Goal: Use online tool/utility: Utilize a website feature to perform a specific function

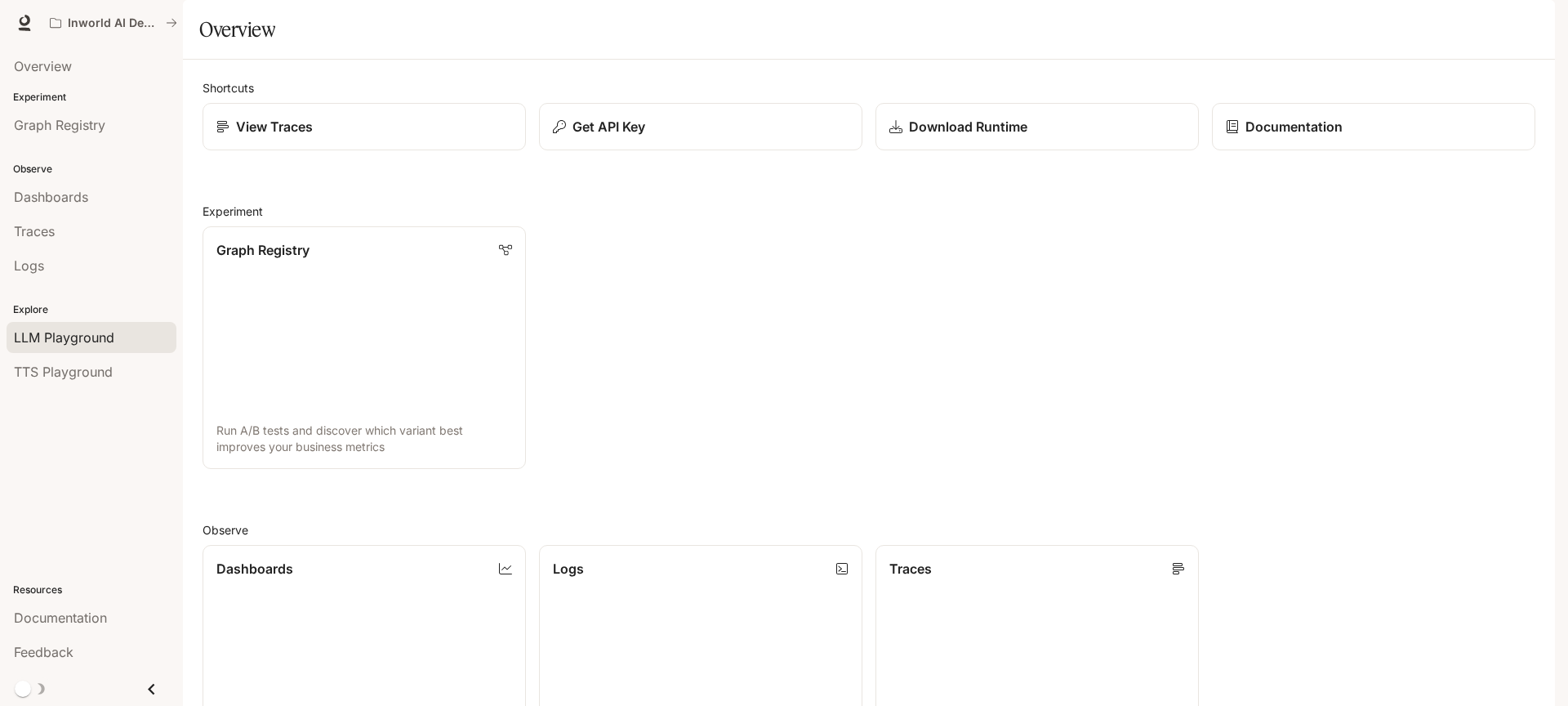
click at [91, 343] on span "LLM Playground" at bounding box center [65, 337] width 101 height 20
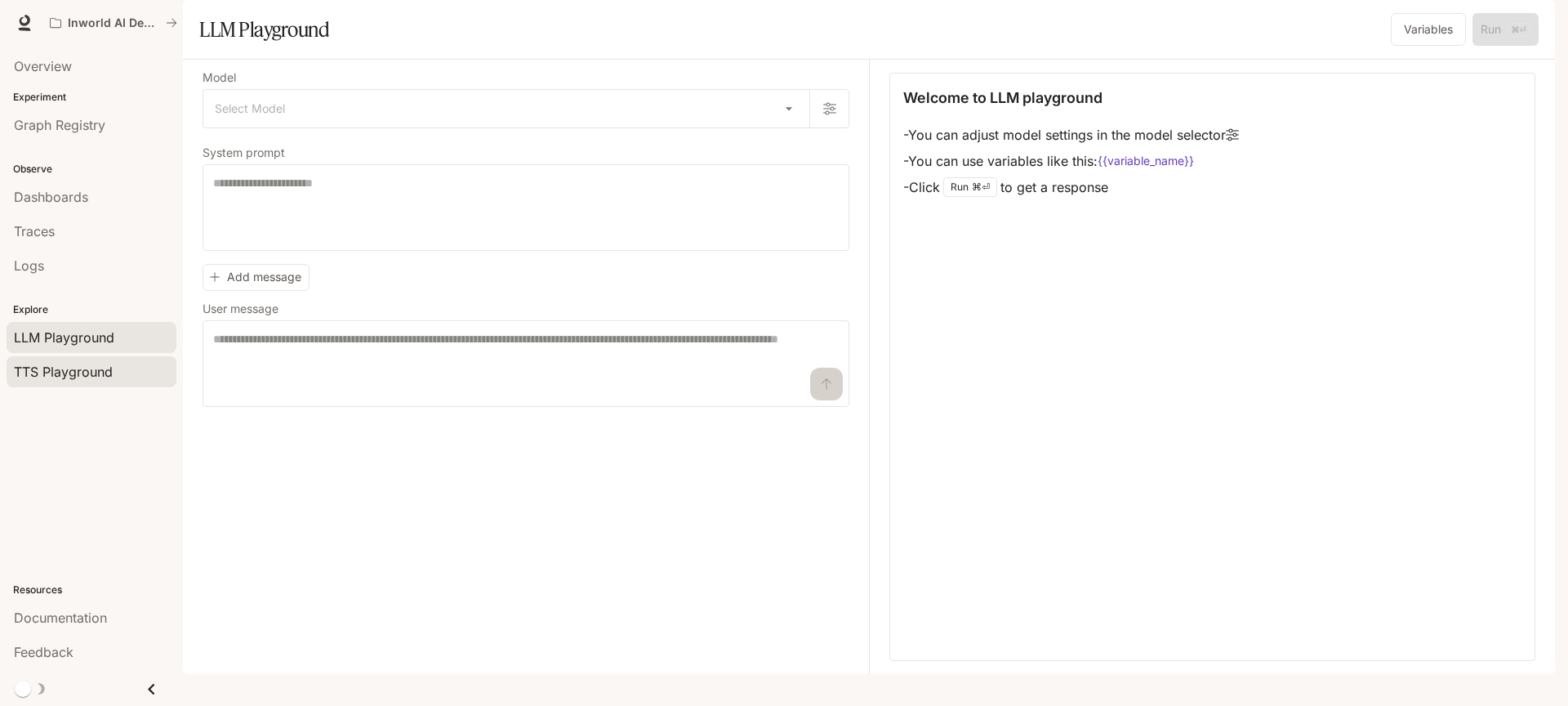
click at [93, 367] on span "TTS Playground" at bounding box center [64, 371] width 99 height 20
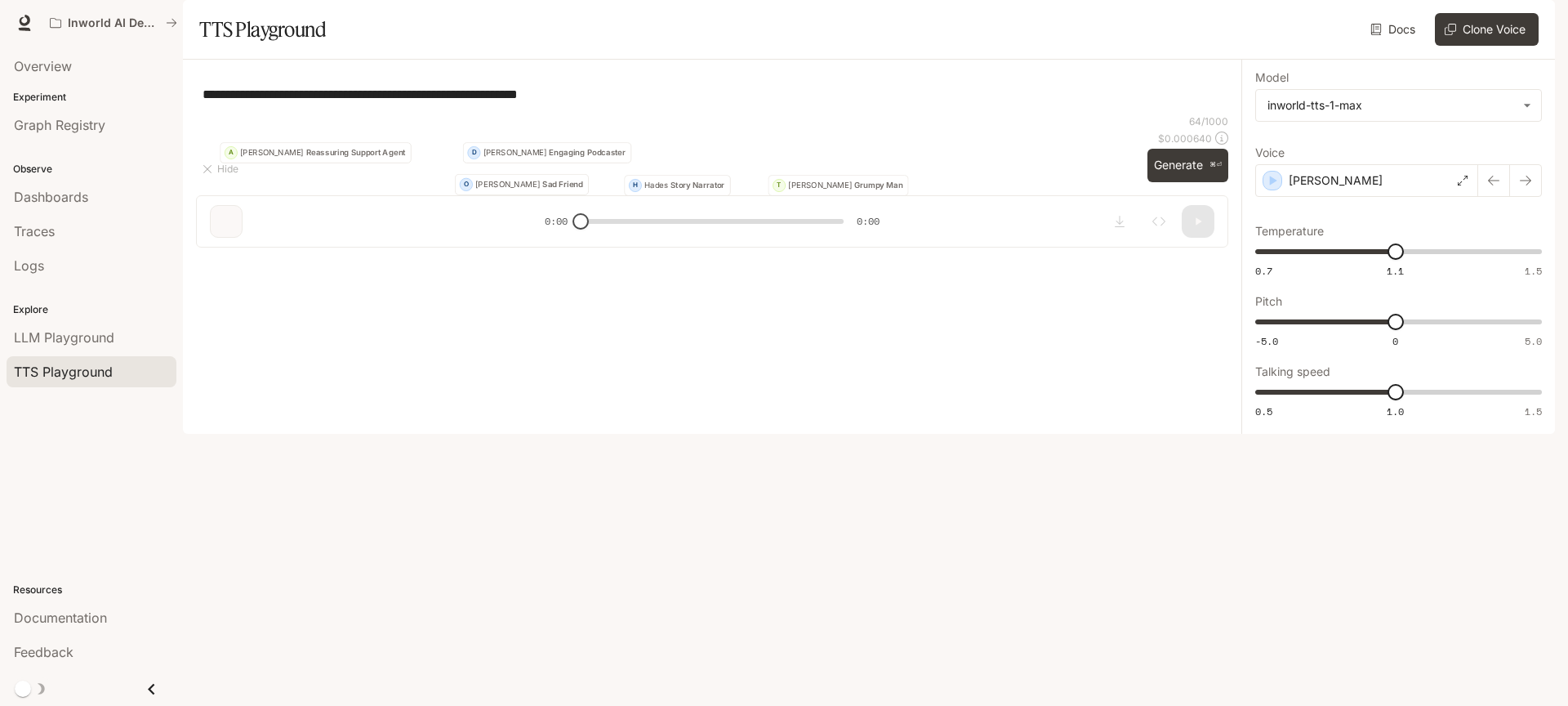
click at [376, 150] on div "**********" at bounding box center [712, 140] width 1032 height 136
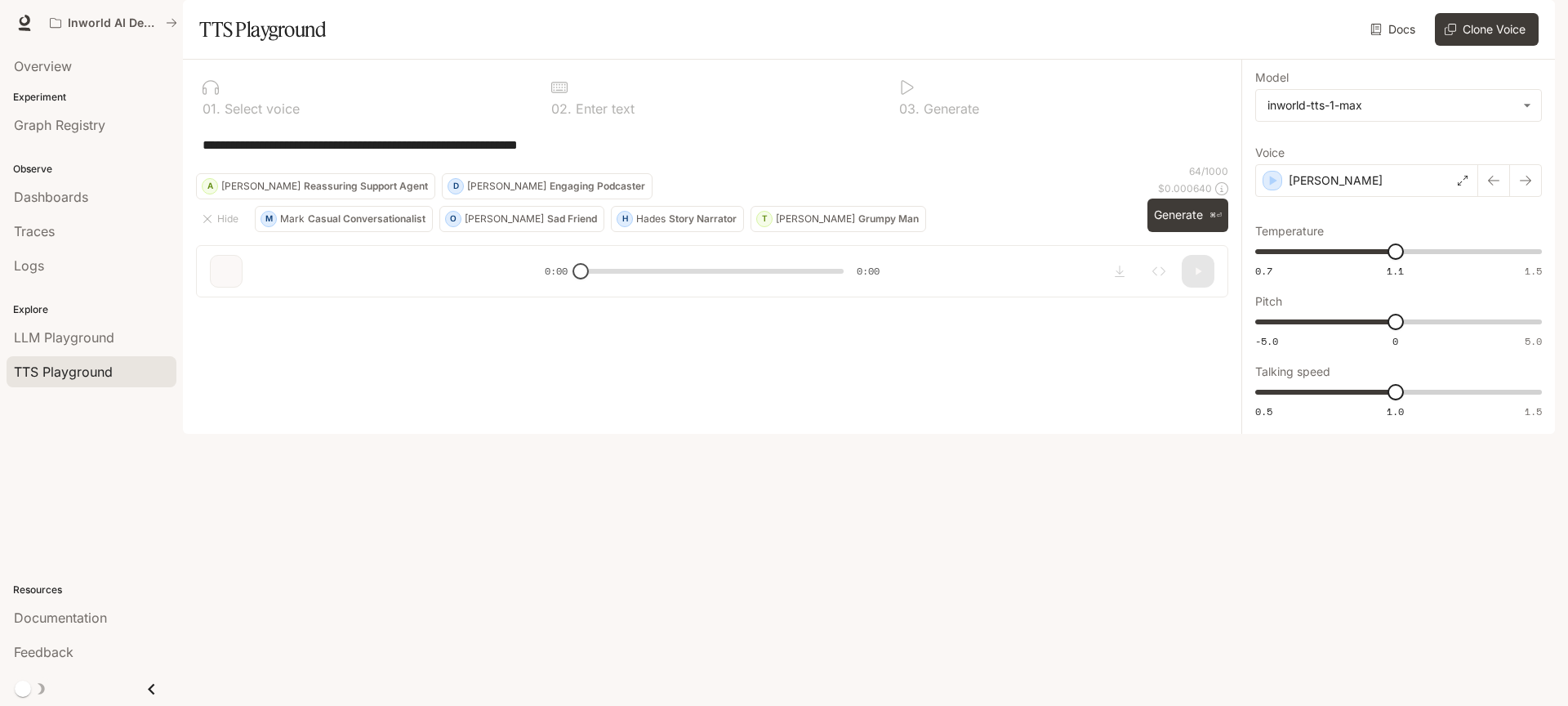
click at [366, 155] on textarea "**********" at bounding box center [712, 145] width 1020 height 19
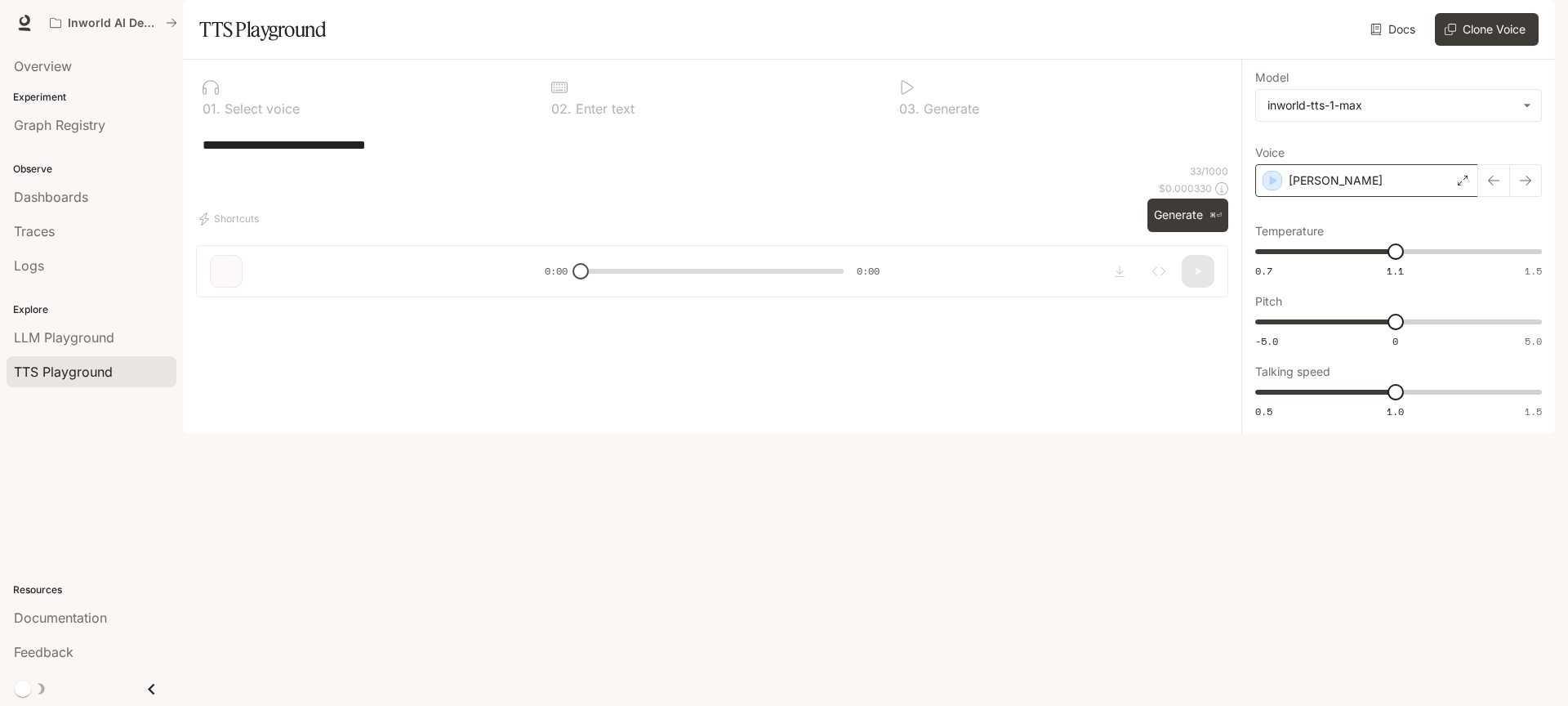
type textarea "**********"
click at [1356, 197] on div "[PERSON_NAME]" at bounding box center [1367, 180] width 223 height 32
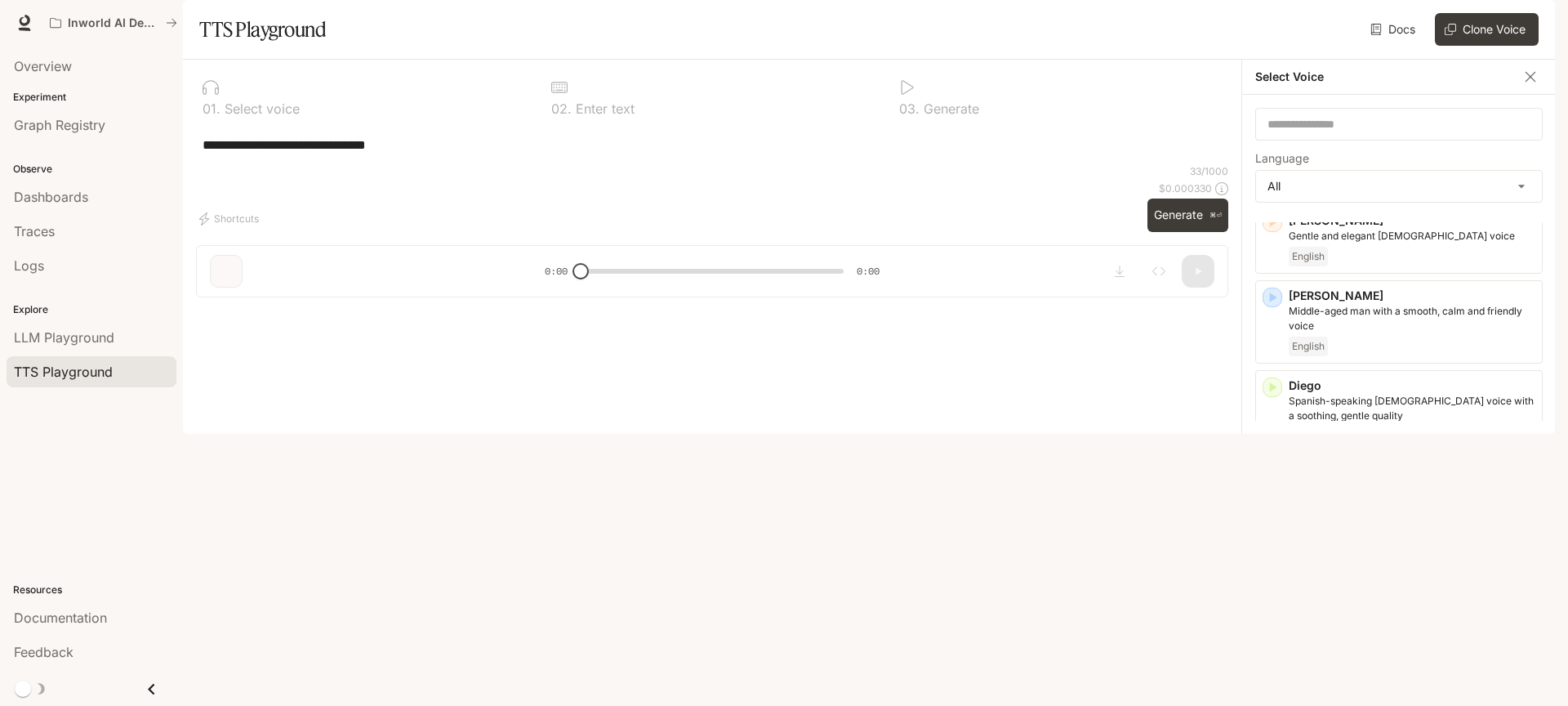
scroll to position [523, 0]
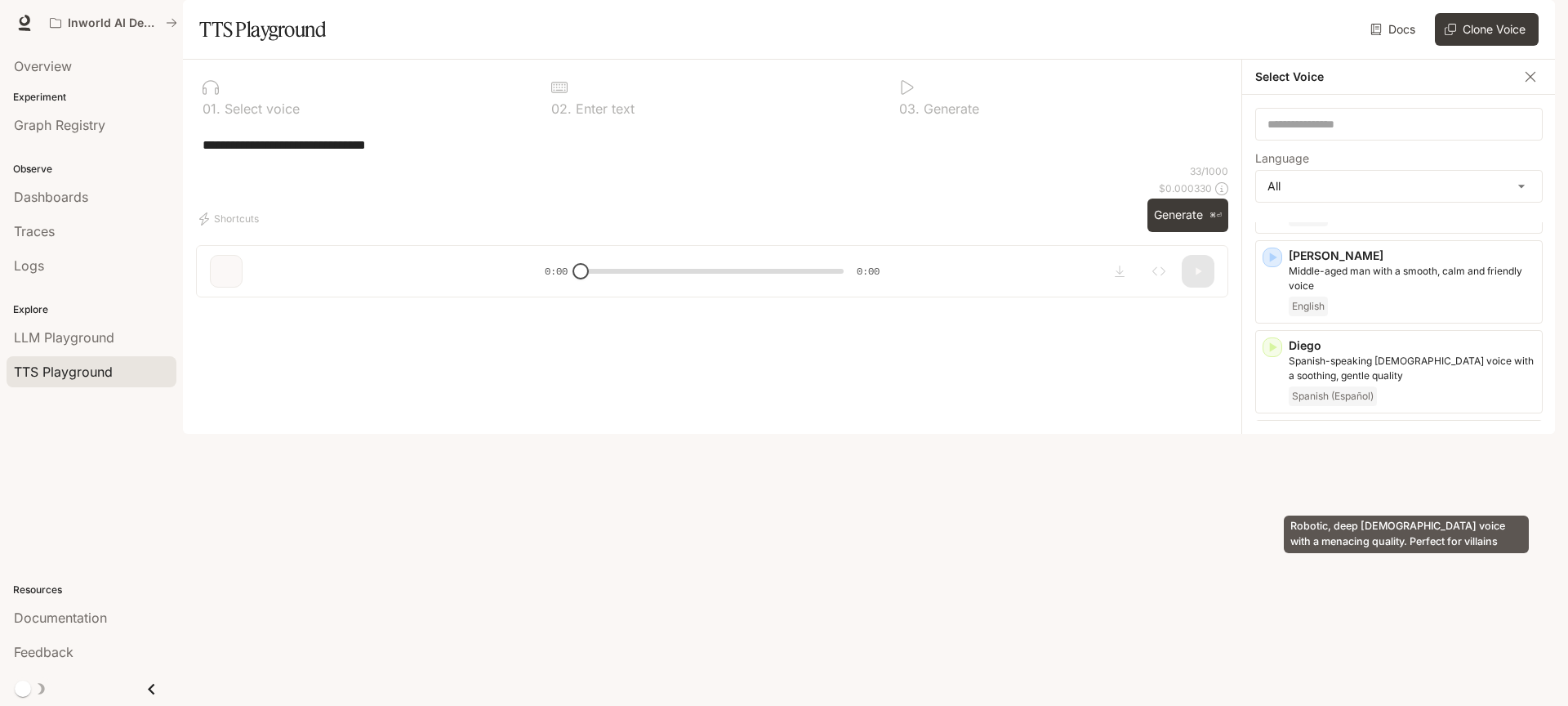
click at [1376, 474] on p "Robotic, deep [DEMOGRAPHIC_DATA] voice with a menacing quality. Perfect for vil…" at bounding box center [1412, 458] width 247 height 29
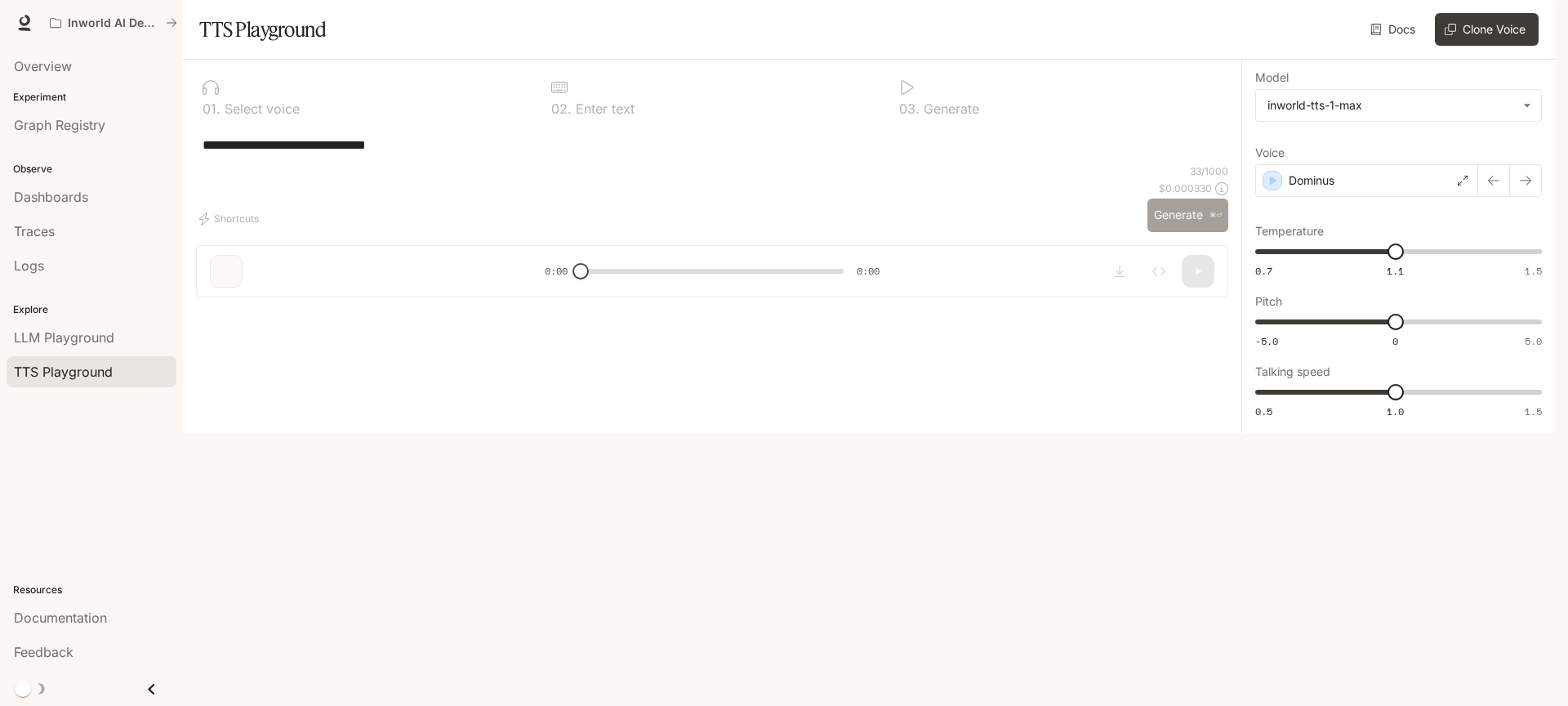
click at [1159, 232] on button "Generate ⌘⏎" at bounding box center [1188, 214] width 81 height 33
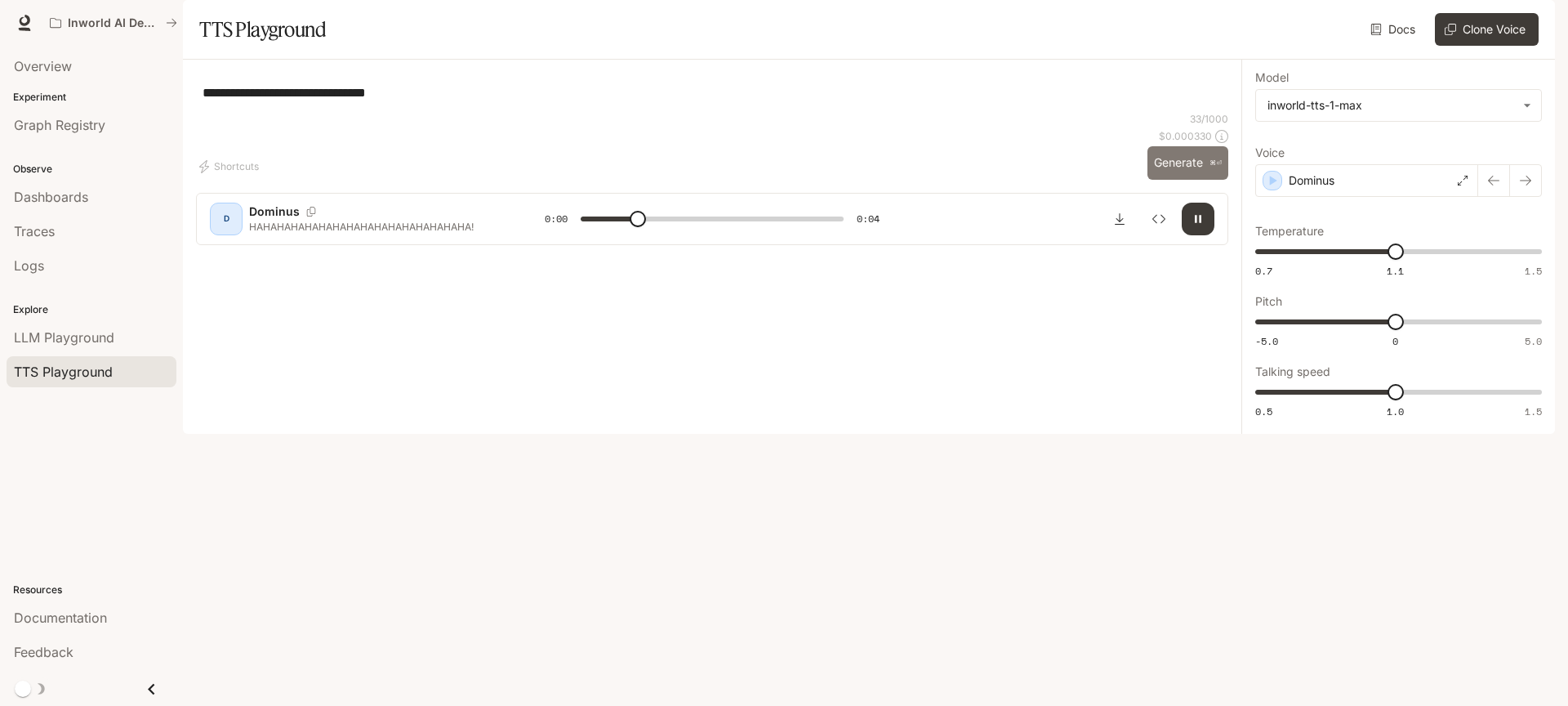
click at [1179, 179] on button "Generate ⌘⏎" at bounding box center [1188, 162] width 81 height 33
click at [1351, 197] on div "Dominus" at bounding box center [1367, 180] width 223 height 32
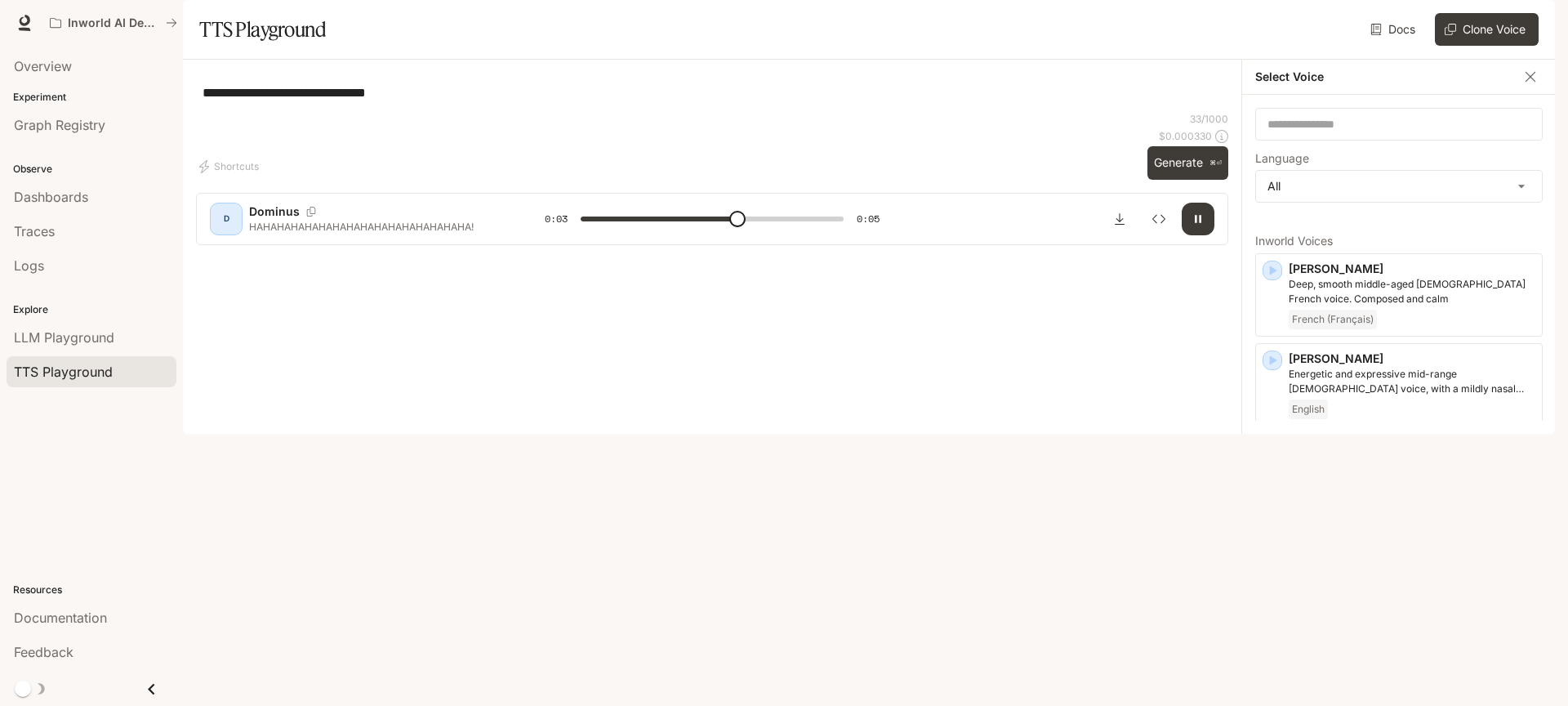
click at [1201, 206] on div "**********" at bounding box center [712, 139] width 1032 height 133
click at [1200, 179] on button "Generate ⌘⏎" at bounding box center [1188, 162] width 81 height 33
click at [1171, 179] on button "Generate ⌘⏎" at bounding box center [1188, 162] width 81 height 33
click at [1174, 179] on button "Generate ⌘⏎" at bounding box center [1188, 162] width 81 height 33
click at [1172, 179] on button "Generate ⌘⏎" at bounding box center [1188, 162] width 81 height 33
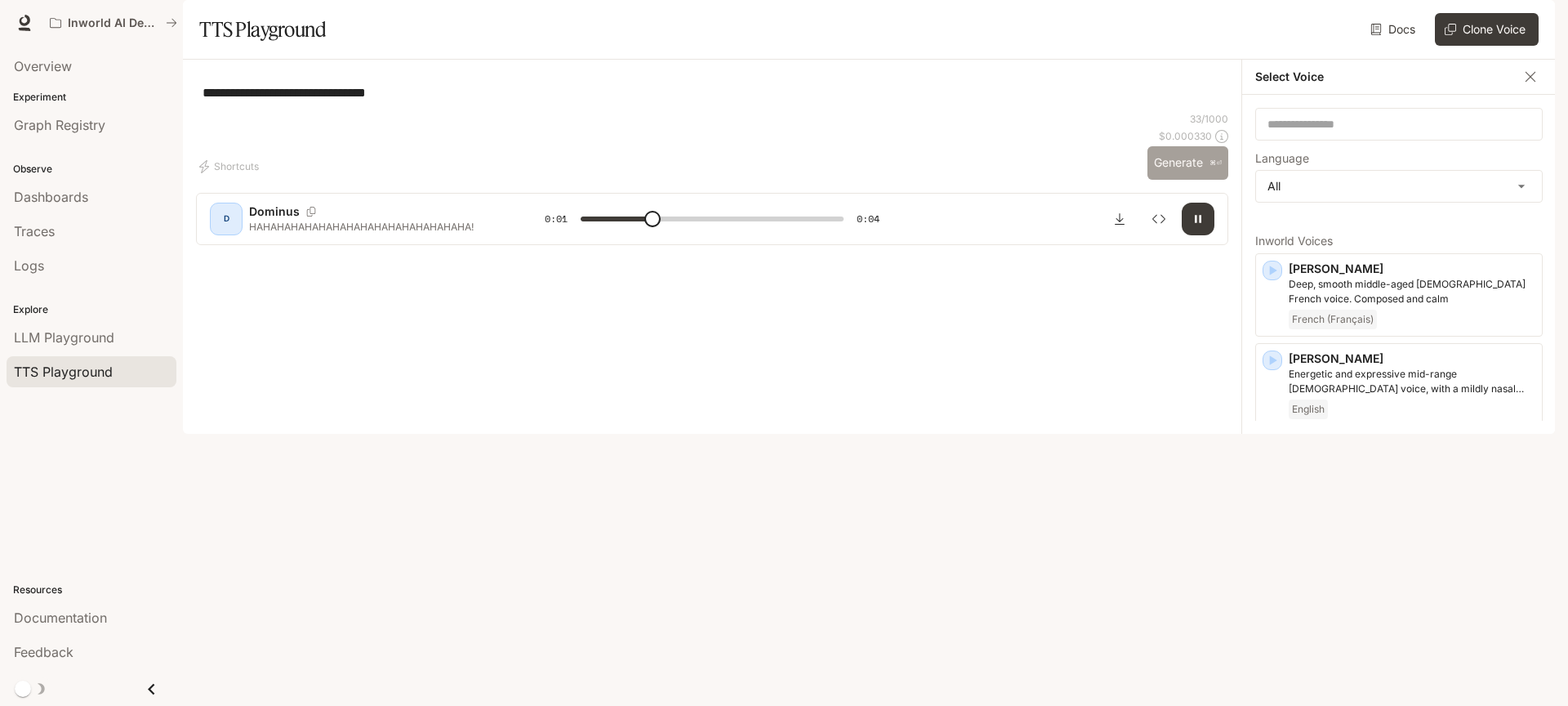
click at [1176, 179] on button "Generate ⌘⏎" at bounding box center [1188, 162] width 81 height 33
click at [1190, 179] on button "Generate ⌘⏎" at bounding box center [1188, 162] width 81 height 33
click at [1176, 179] on button "Generate ⌘⏎" at bounding box center [1188, 162] width 81 height 33
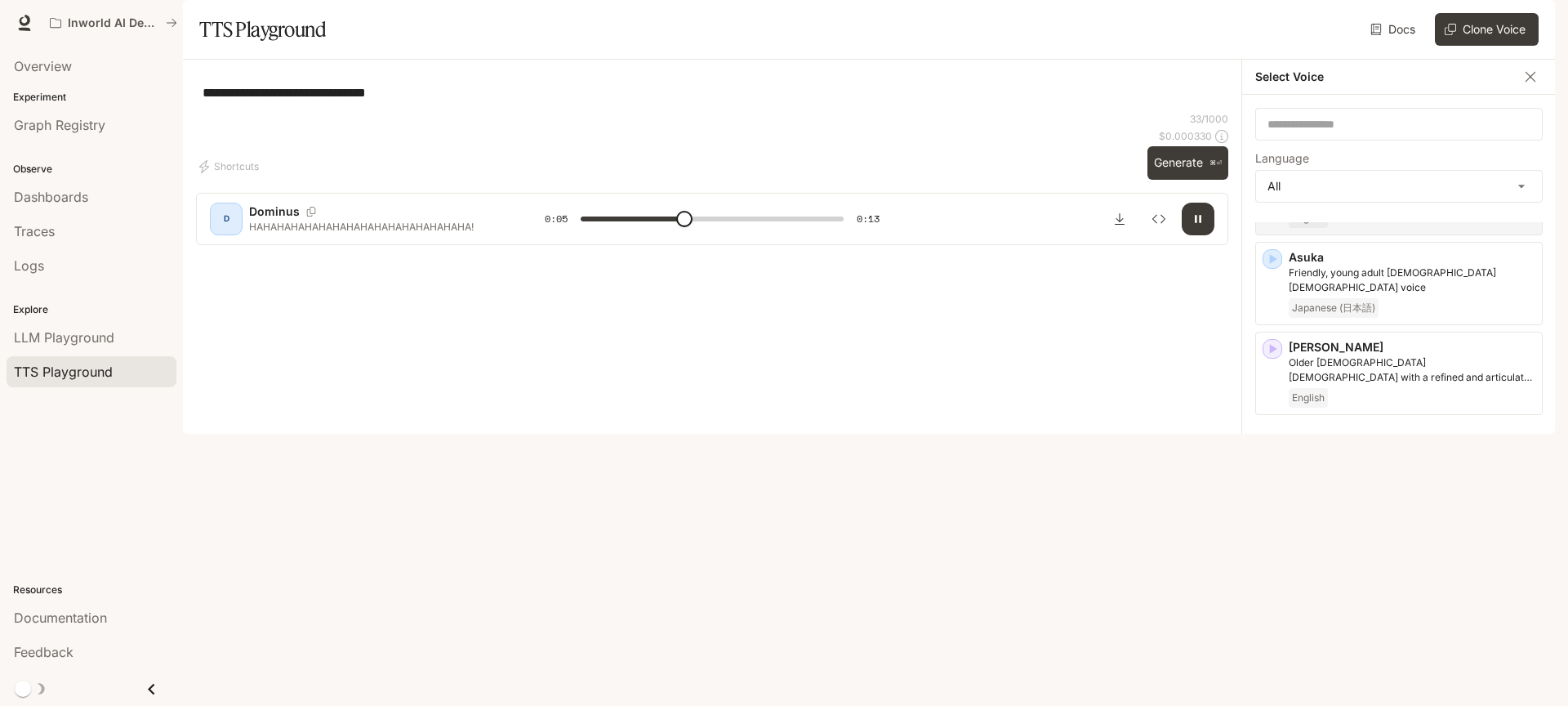
scroll to position [0, 0]
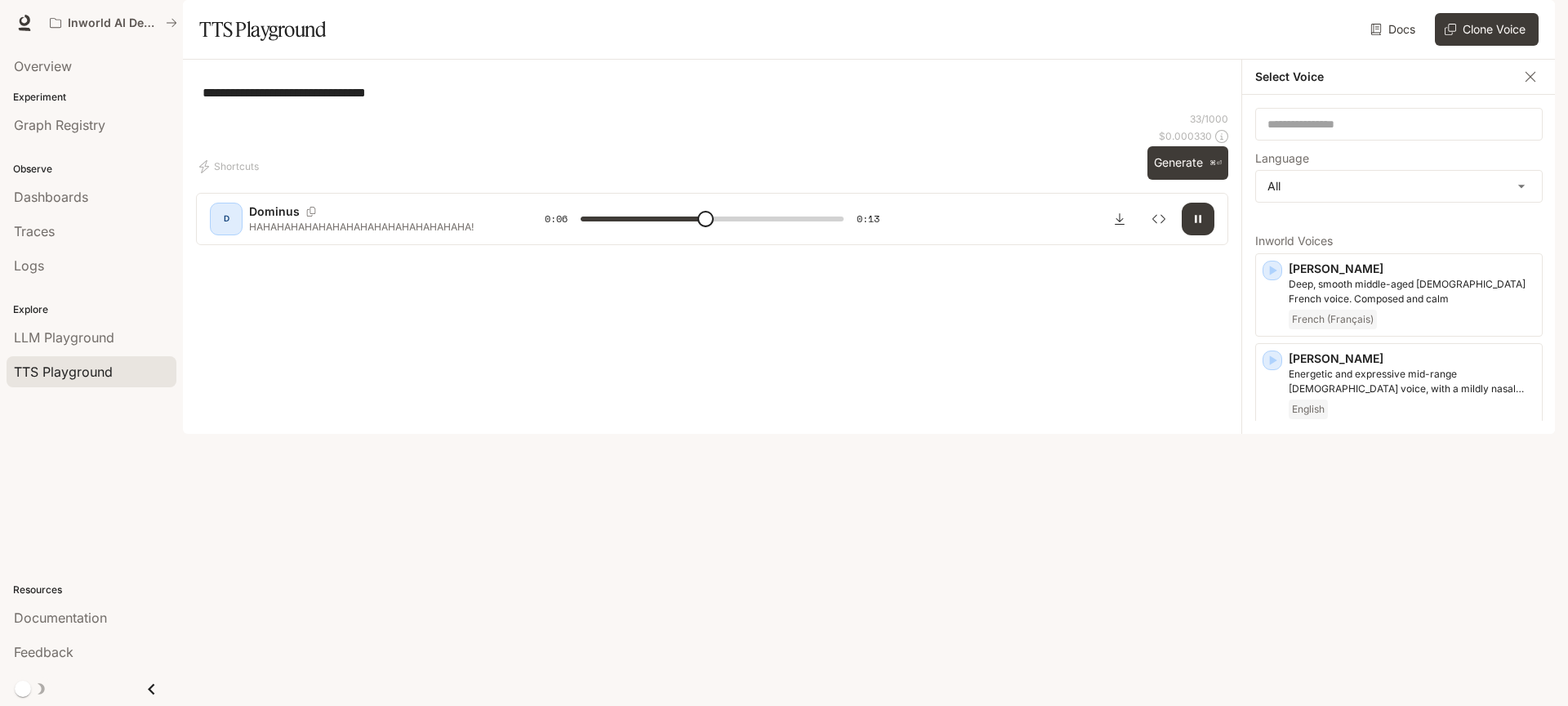
click at [1354, 456] on p "[PERSON_NAME]" at bounding box center [1412, 448] width 247 height 16
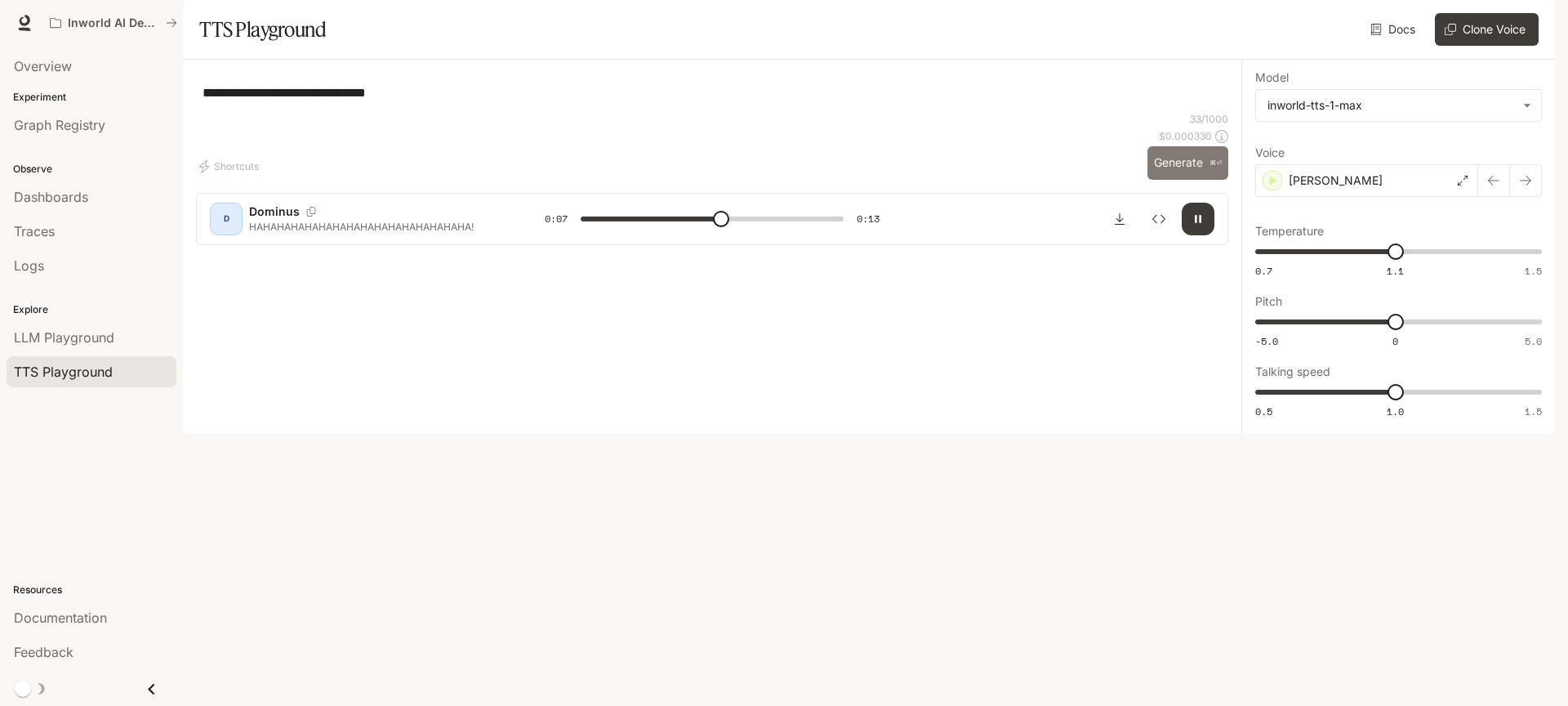
click at [1190, 179] on button "Generate ⌘⏎" at bounding box center [1188, 162] width 81 height 33
click at [1171, 179] on button "Generate ⌘⏎" at bounding box center [1188, 162] width 81 height 33
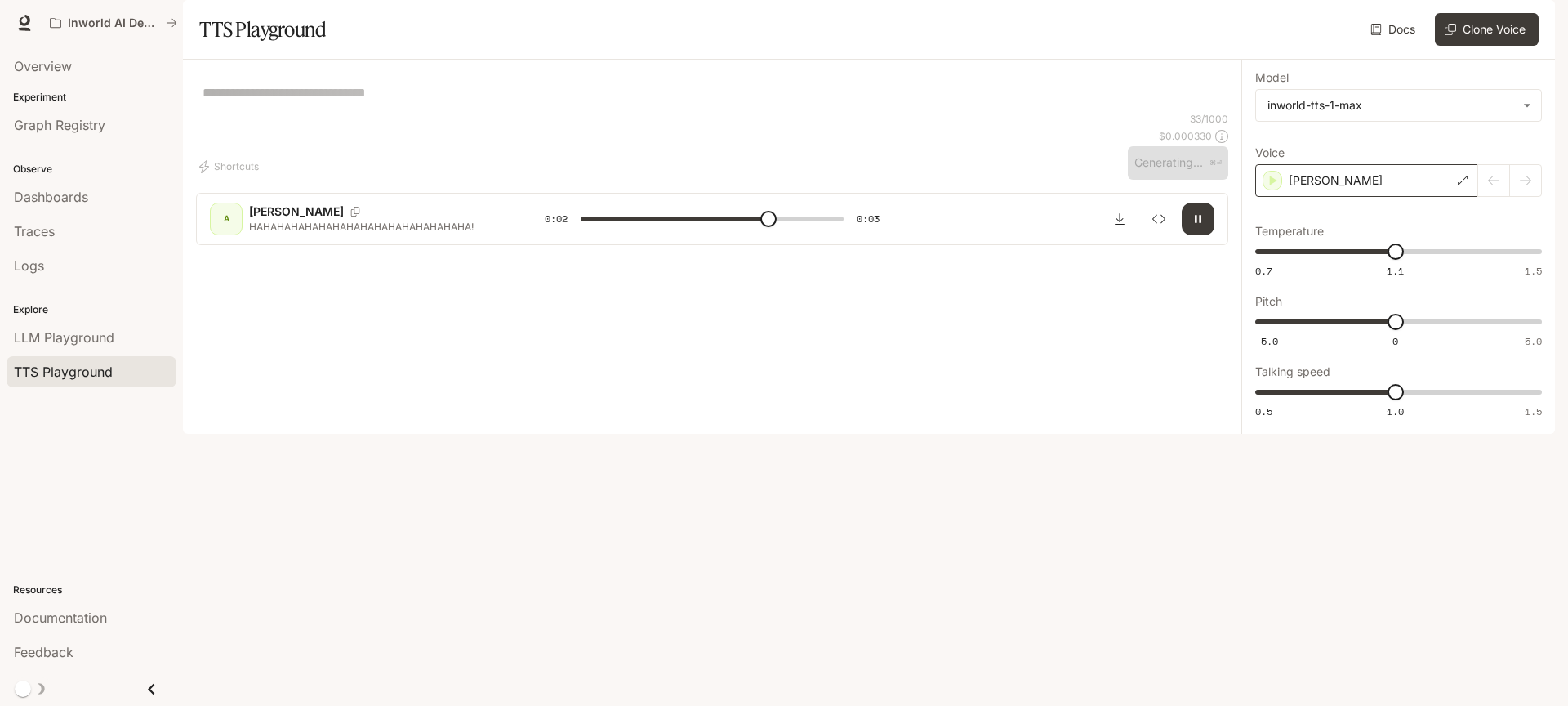
click at [1347, 197] on div "[PERSON_NAME]" at bounding box center [1367, 180] width 223 height 32
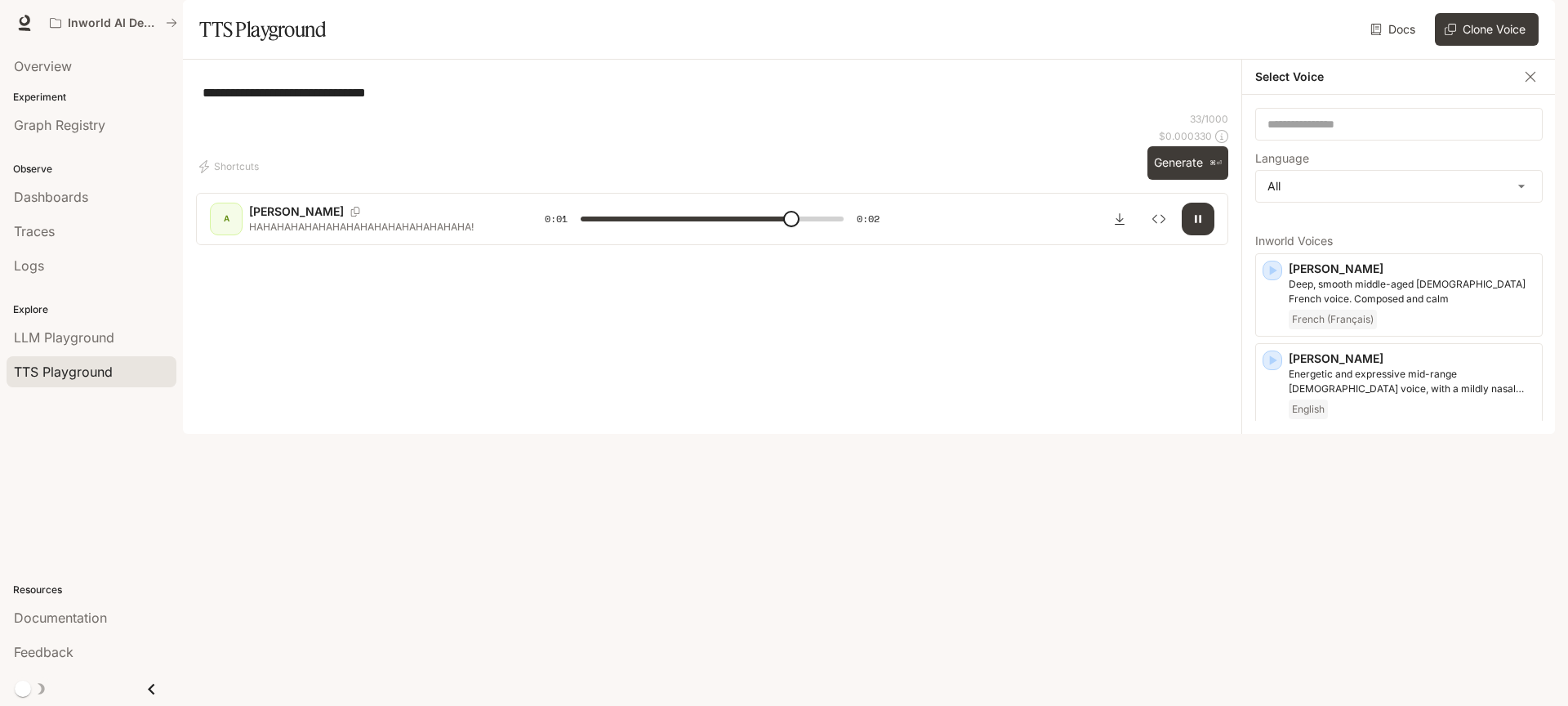
click at [1134, 235] on div at bounding box center [1158, 219] width 111 height 32
click at [1123, 235] on button "Download audio" at bounding box center [1119, 219] width 32 height 32
click at [1190, 179] on button "Generate ⌘⏎" at bounding box center [1188, 162] width 81 height 33
click at [1184, 179] on button "Generate ⌘⏎" at bounding box center [1188, 162] width 81 height 33
click at [1153, 179] on button "Generate ⌘⏎" at bounding box center [1188, 162] width 81 height 33
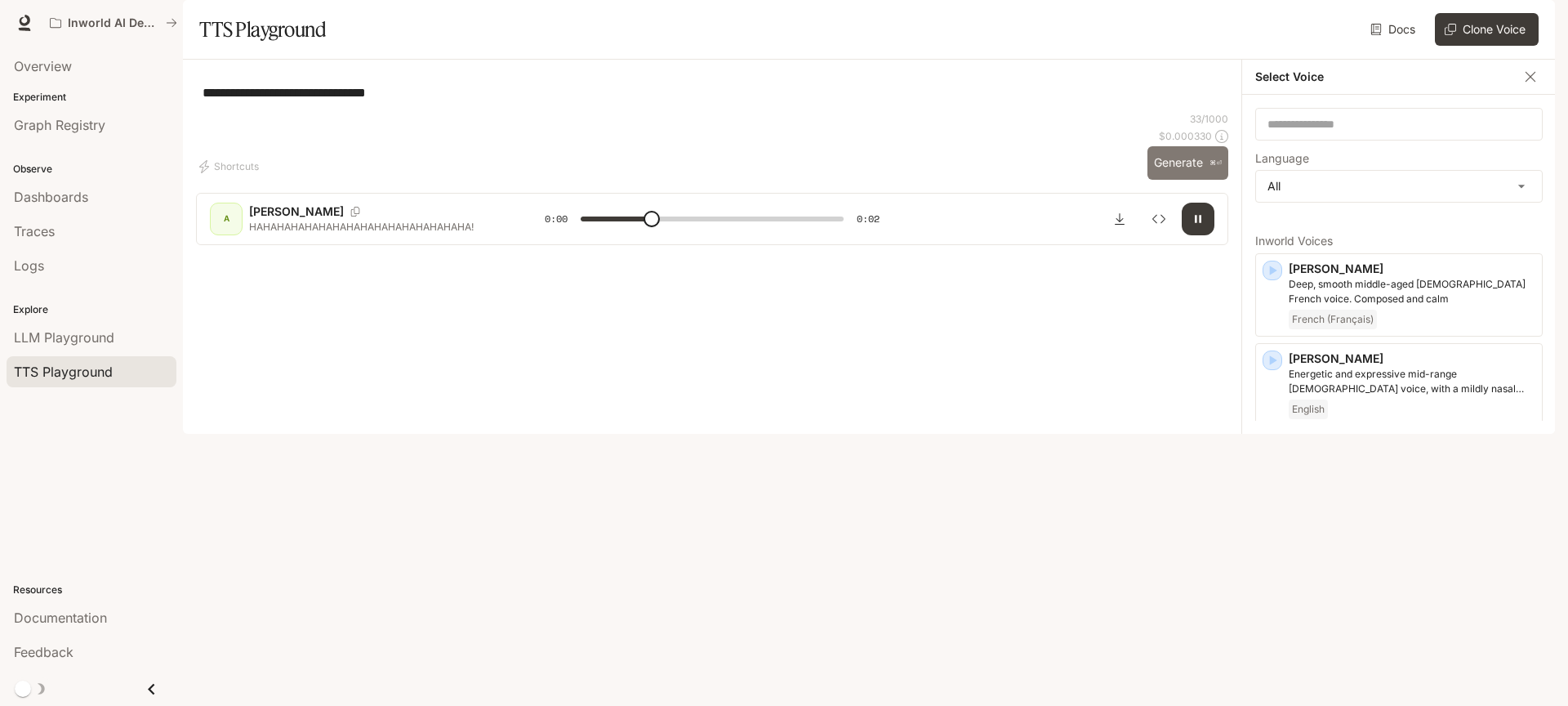
click at [1213, 168] on p "⌘⏎" at bounding box center [1215, 163] width 12 height 9
click at [1197, 179] on button "Generate ⌘⏎" at bounding box center [1188, 162] width 81 height 33
click at [1123, 235] on button "Download audio" at bounding box center [1119, 219] width 32 height 32
click at [1362, 532] on p "Asuka" at bounding box center [1412, 523] width 247 height 16
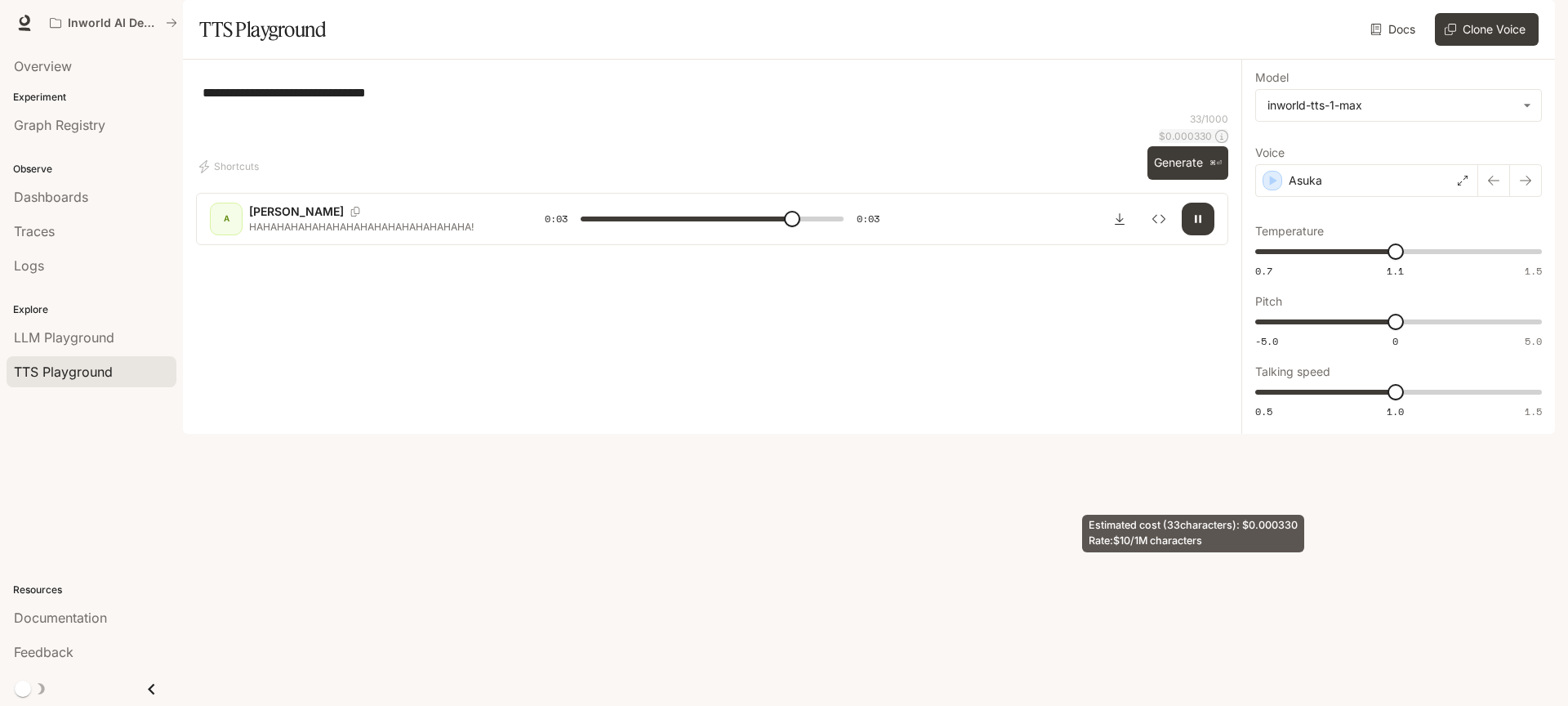
click at [1179, 143] on p "$ 0.000330" at bounding box center [1186, 136] width 53 height 14
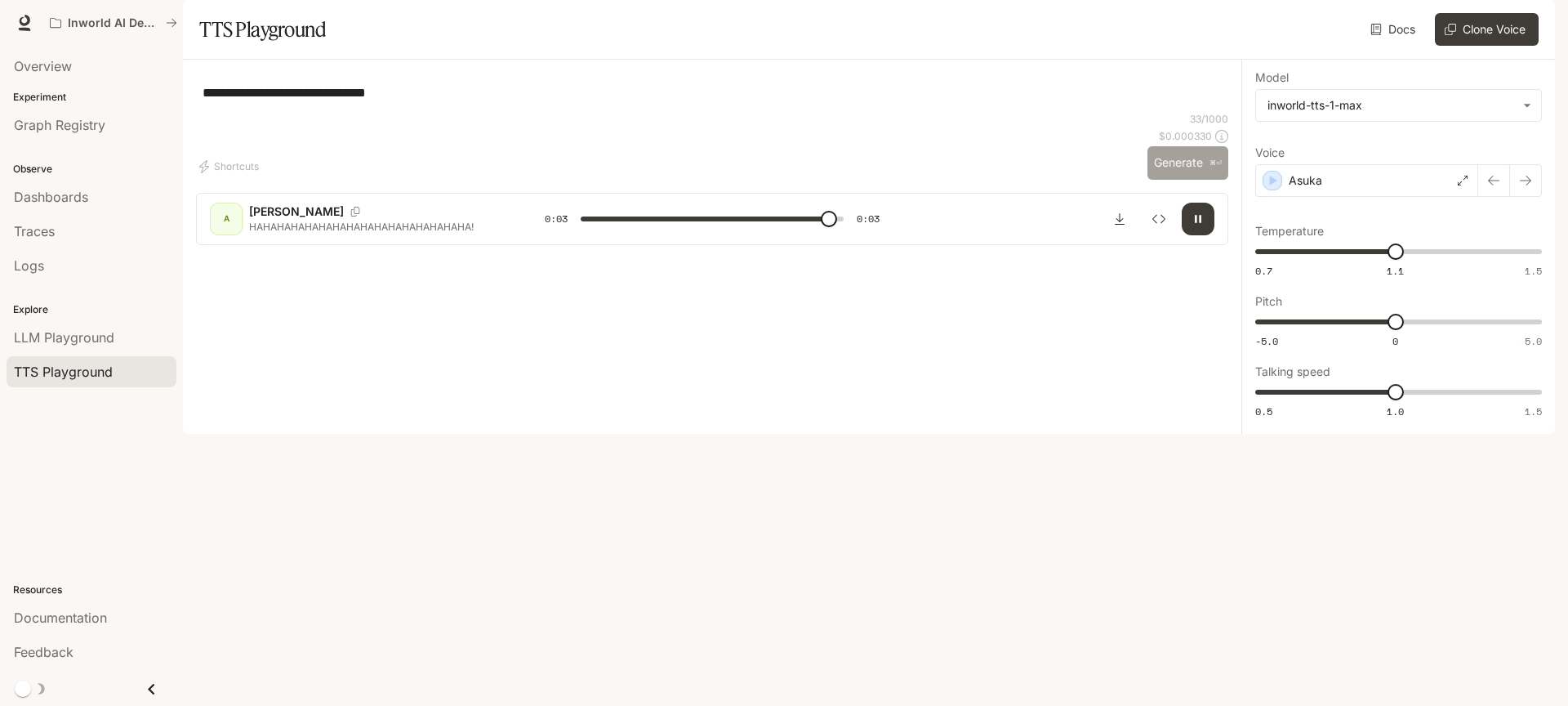
click at [1172, 179] on button "Generate ⌘⏎" at bounding box center [1188, 162] width 81 height 33
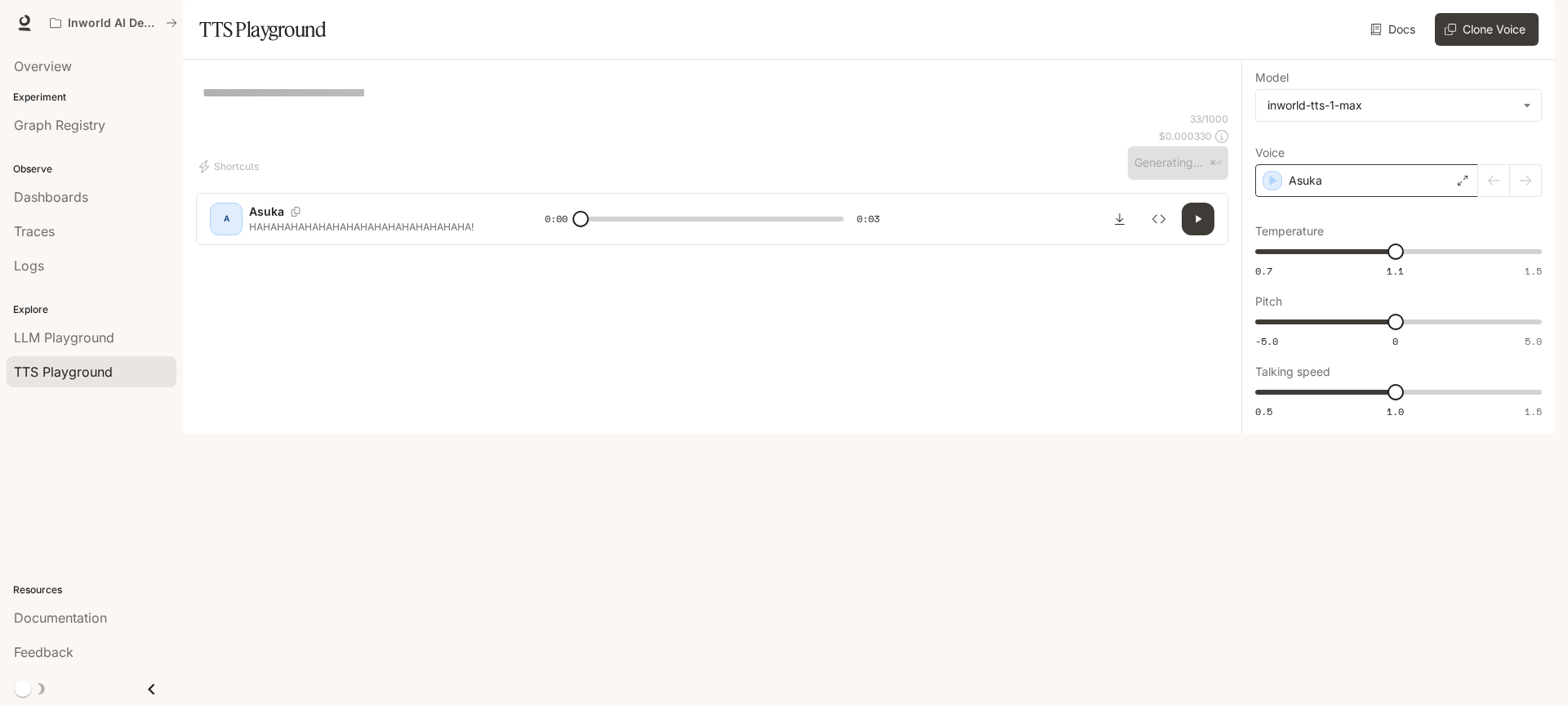
click at [1401, 197] on div "Asuka" at bounding box center [1367, 180] width 223 height 32
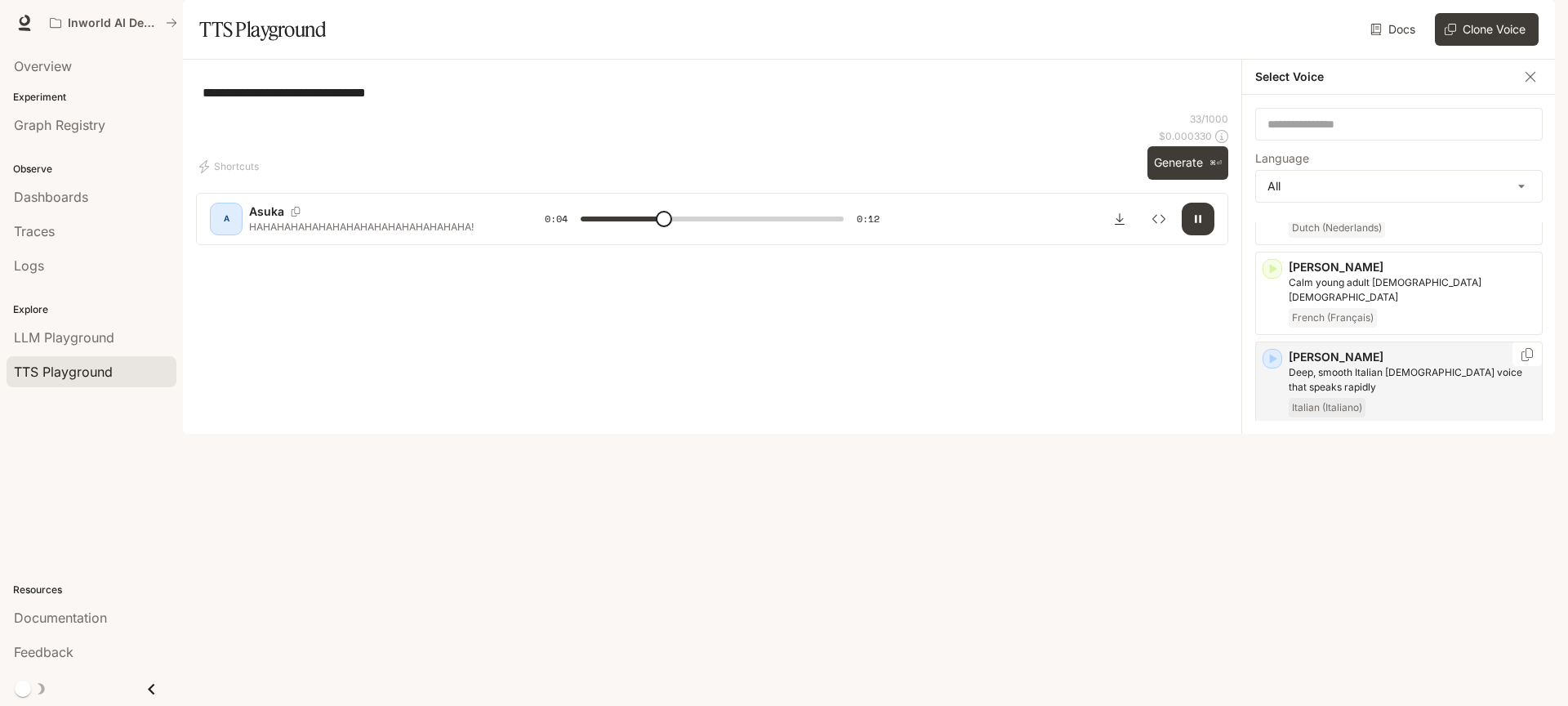
scroll to position [1050, 0]
click at [1386, 464] on p "Commanding and gruff [DEMOGRAPHIC_DATA] voice, think an omniscient narrator or …" at bounding box center [1412, 471] width 247 height 29
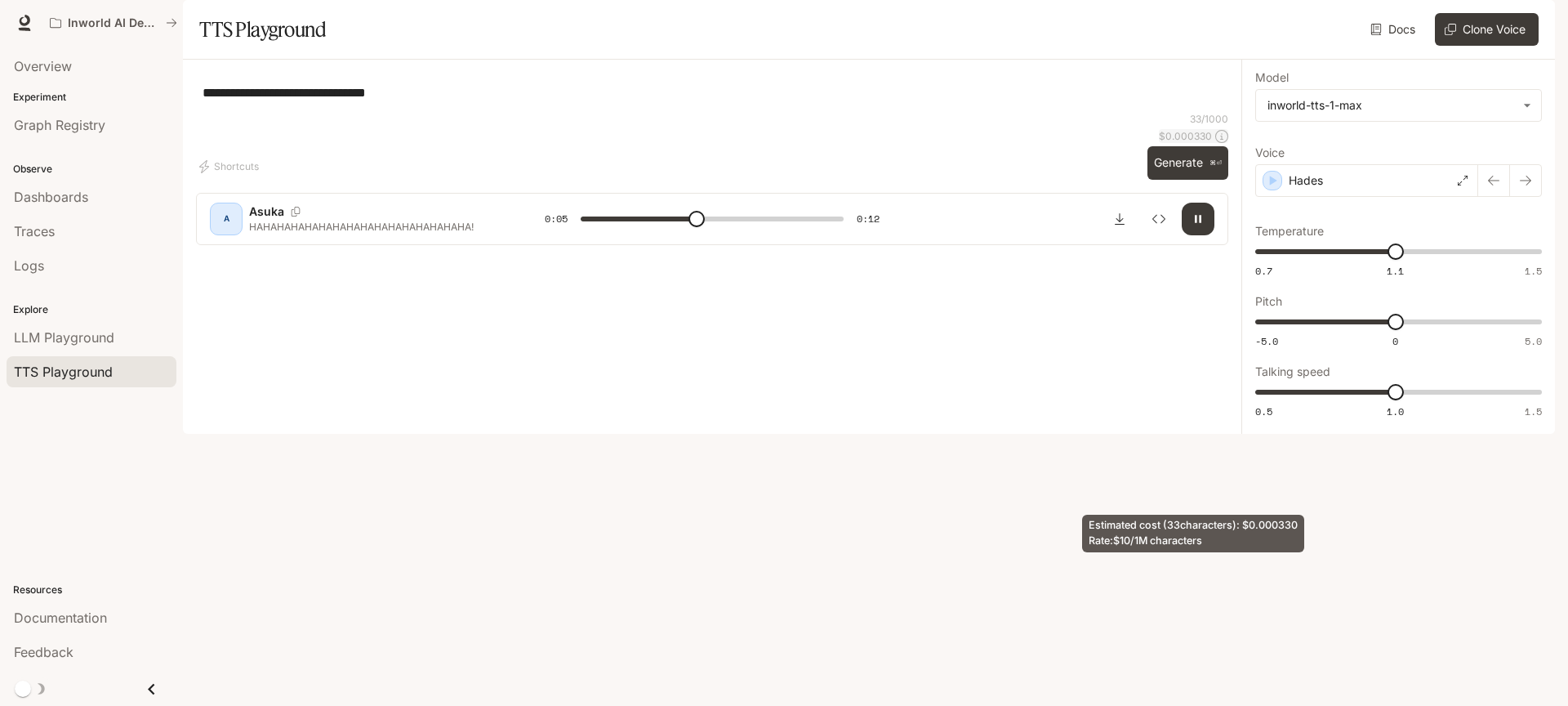
click at [1211, 143] on p "$ 0.000330" at bounding box center [1186, 136] width 53 height 14
click at [1207, 179] on button "Generate ⌘⏎" at bounding box center [1188, 162] width 81 height 33
click at [1177, 179] on button "Generate ⌘⏎" at bounding box center [1188, 162] width 81 height 33
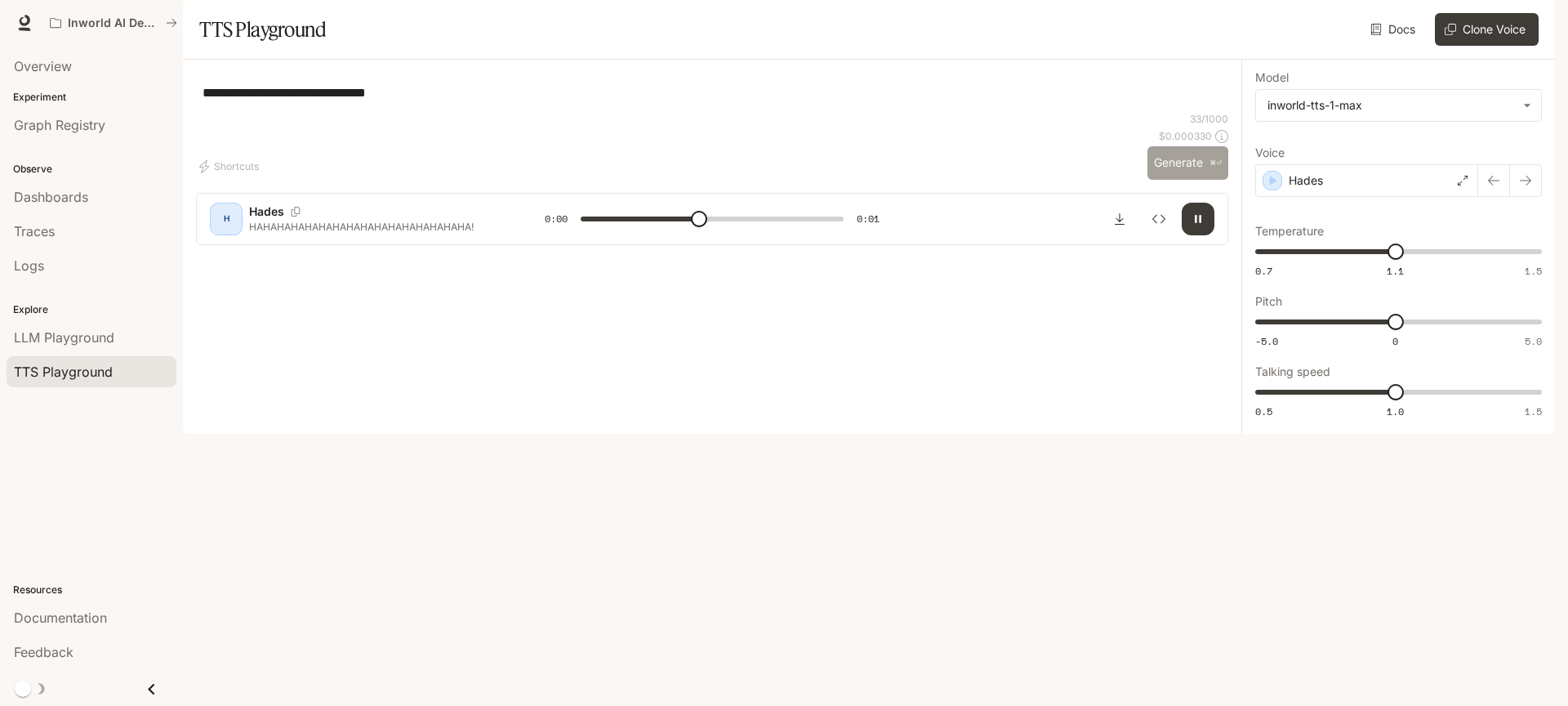
click at [1173, 179] on button "Generate ⌘⏎" at bounding box center [1188, 162] width 81 height 33
click at [1185, 179] on button "Generate ⌘⏎" at bounding box center [1188, 162] width 81 height 33
click at [1119, 235] on button "Download audio" at bounding box center [1119, 219] width 32 height 32
click at [1198, 179] on button "Generate ⌘⏎" at bounding box center [1188, 162] width 81 height 33
click at [1163, 206] on div "**********" at bounding box center [712, 139] width 1032 height 133
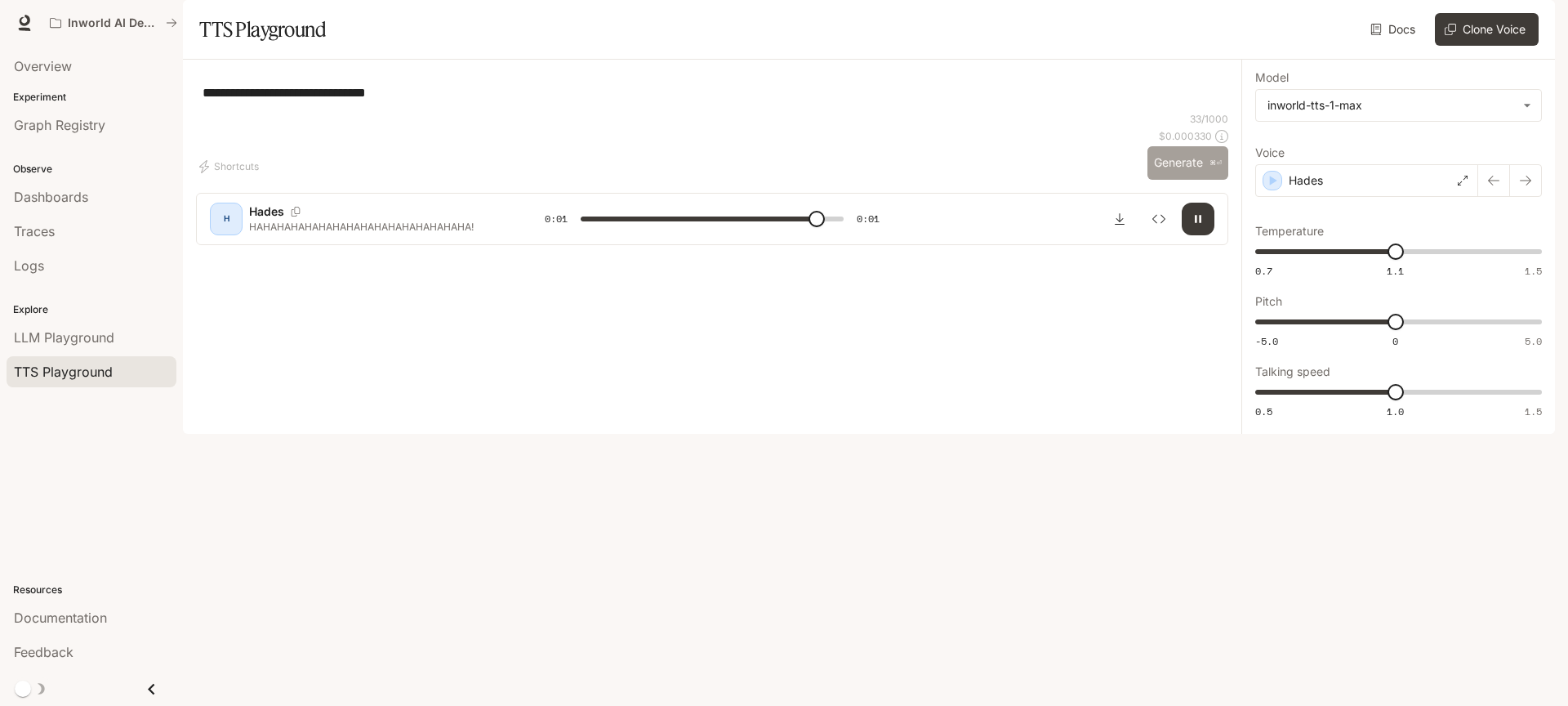
click at [1175, 179] on button "Generate ⌘⏎" at bounding box center [1188, 162] width 81 height 33
click at [1178, 179] on button "Generate ⌘⏎" at bounding box center [1188, 162] width 81 height 33
click at [1127, 235] on button "Download audio" at bounding box center [1119, 219] width 32 height 32
click at [1212, 168] on p "⌘⏎" at bounding box center [1215, 163] width 12 height 9
click at [1118, 226] on icon "Download audio" at bounding box center [1120, 219] width 13 height 13
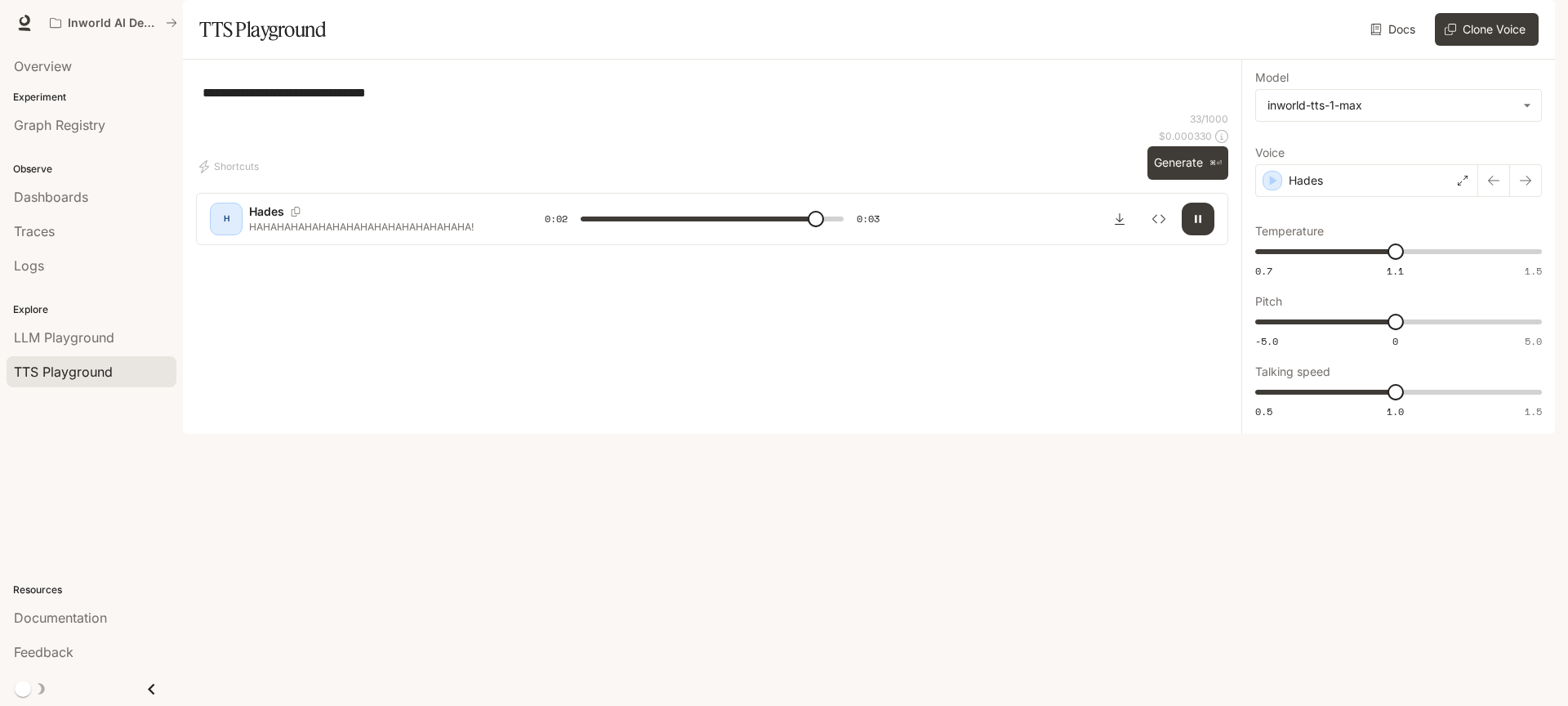
type input "*"
click at [391, 112] on div "**********" at bounding box center [712, 92] width 1020 height 39
click at [388, 102] on textarea "**********" at bounding box center [712, 93] width 1020 height 19
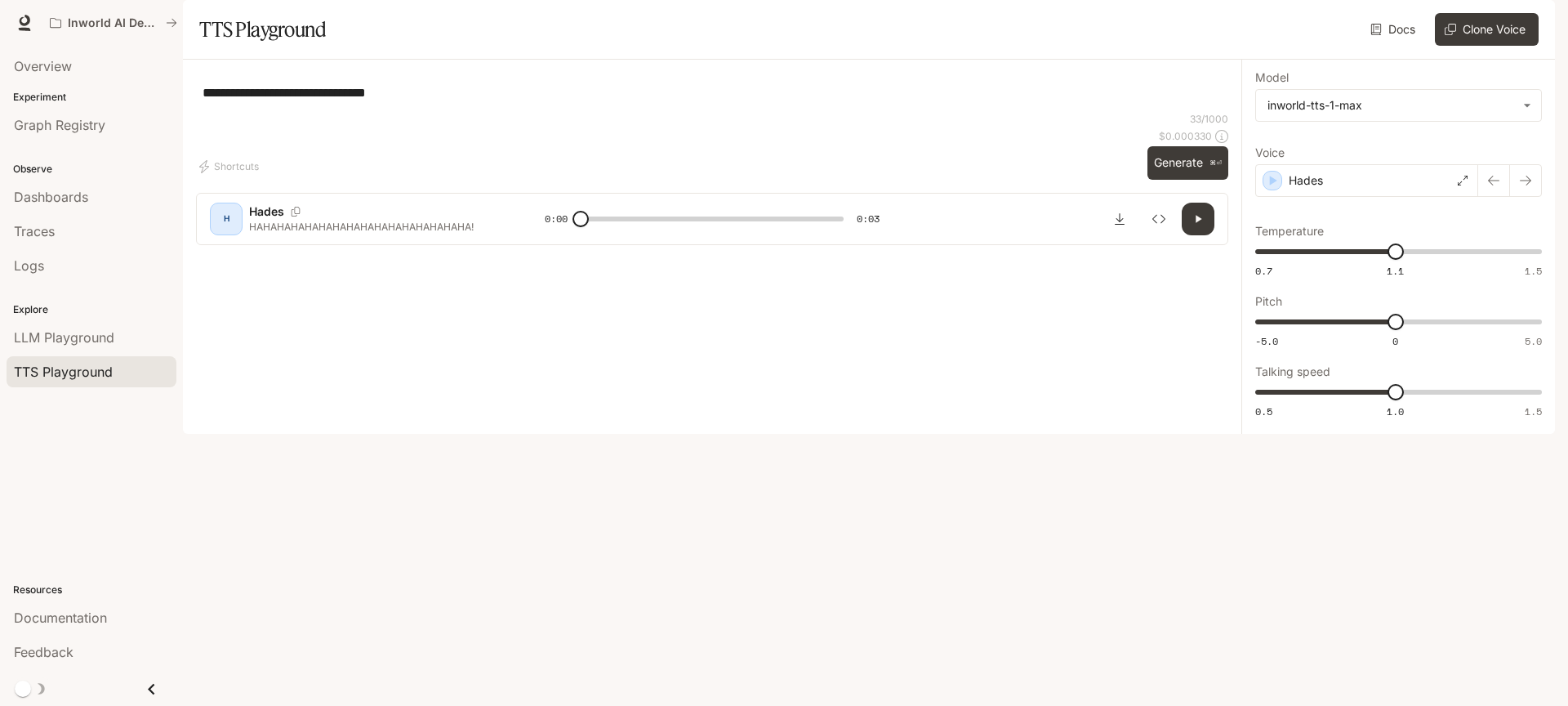
click at [388, 102] on textarea "**********" at bounding box center [712, 93] width 1020 height 19
type textarea "*****"
click at [1206, 179] on button "Generate ⌘⏎" at bounding box center [1188, 162] width 81 height 33
click at [1179, 179] on button "Generate ⌘⏎" at bounding box center [1188, 162] width 81 height 33
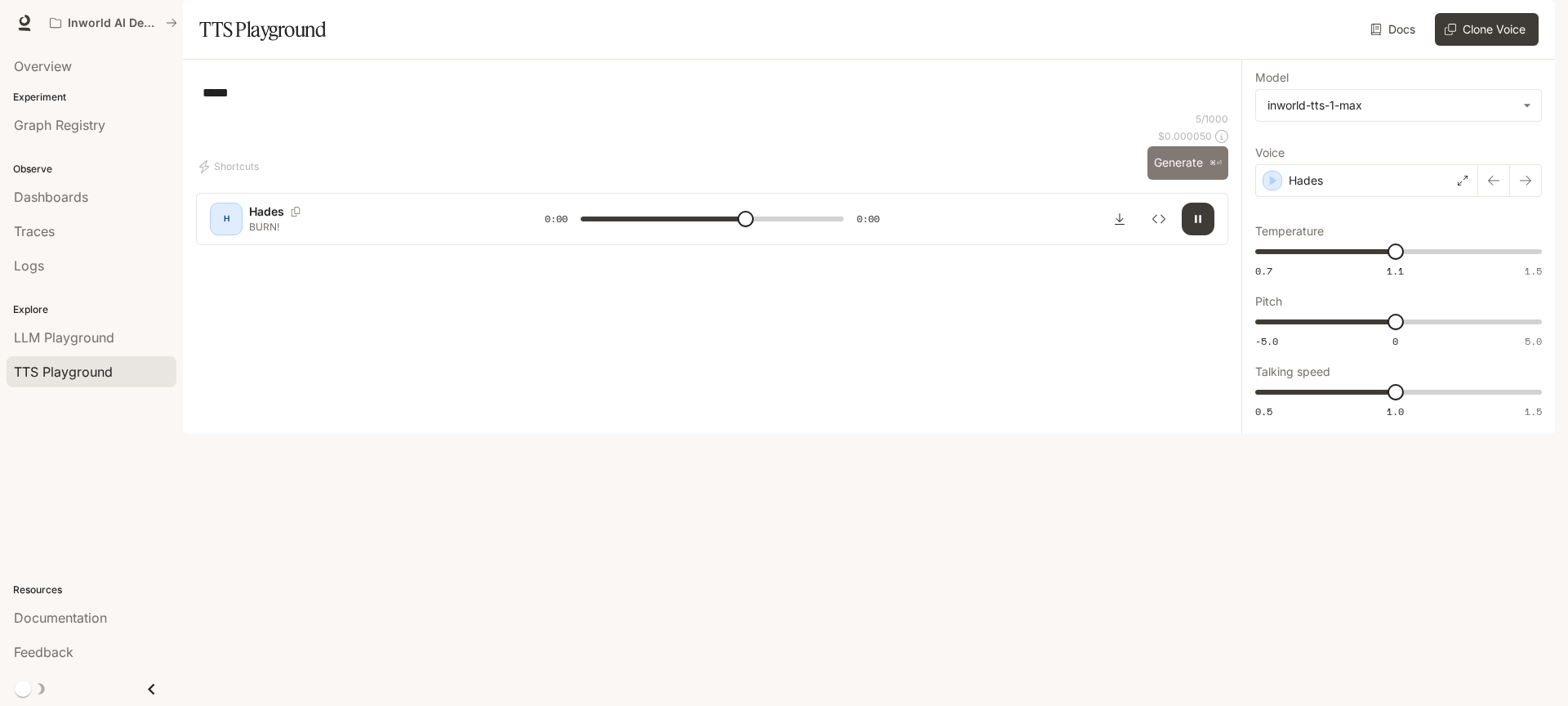
click at [1167, 179] on button "Generate ⌘⏎" at bounding box center [1188, 162] width 81 height 33
click at [1178, 179] on button "Generate ⌘⏎" at bounding box center [1188, 162] width 81 height 33
click at [384, 102] on textarea "*****" at bounding box center [712, 93] width 1020 height 19
click at [1189, 179] on button "Generate ⌘⏎" at bounding box center [1188, 162] width 81 height 33
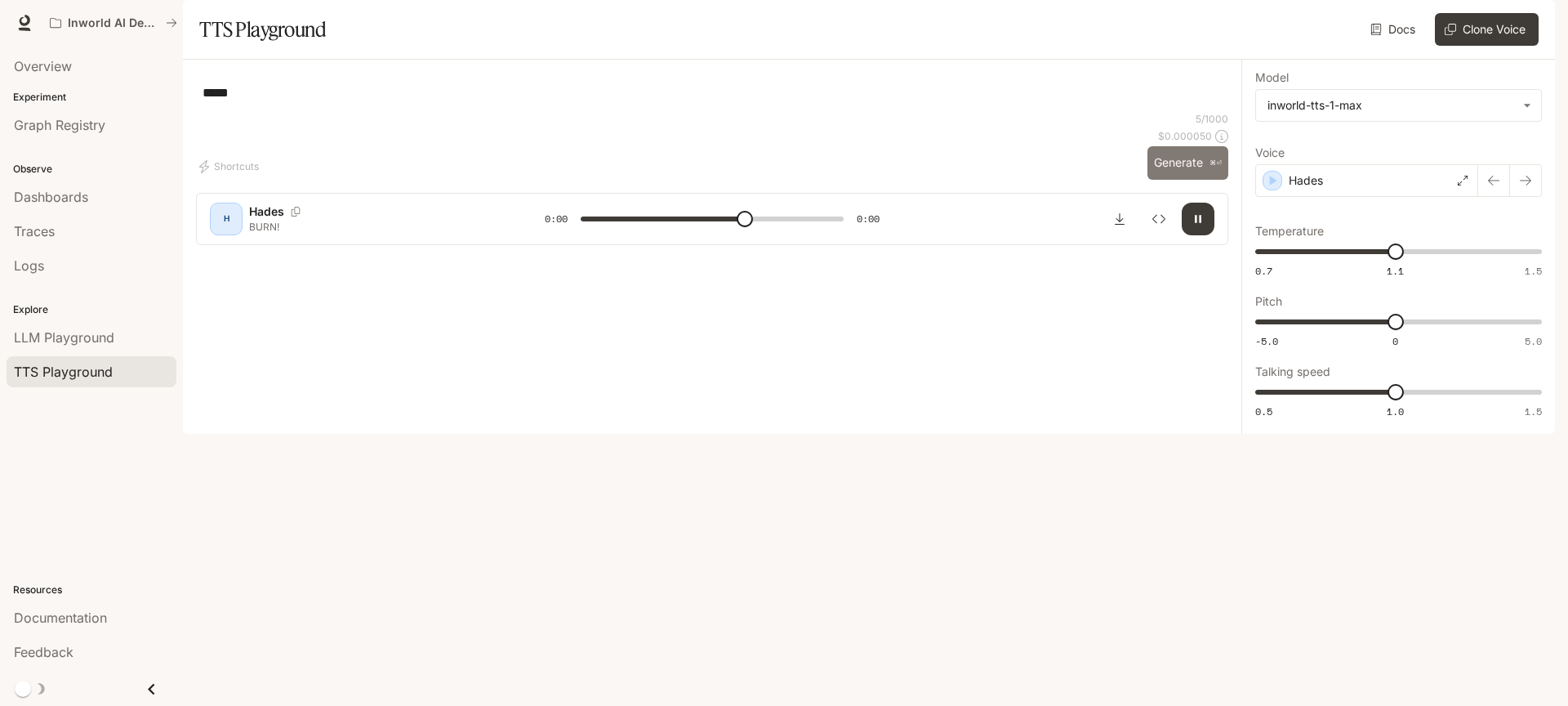
click at [1179, 179] on button "Generate ⌘⏎" at bounding box center [1188, 162] width 81 height 33
type input "*"
click at [337, 112] on div "***** * ​" at bounding box center [712, 92] width 1020 height 39
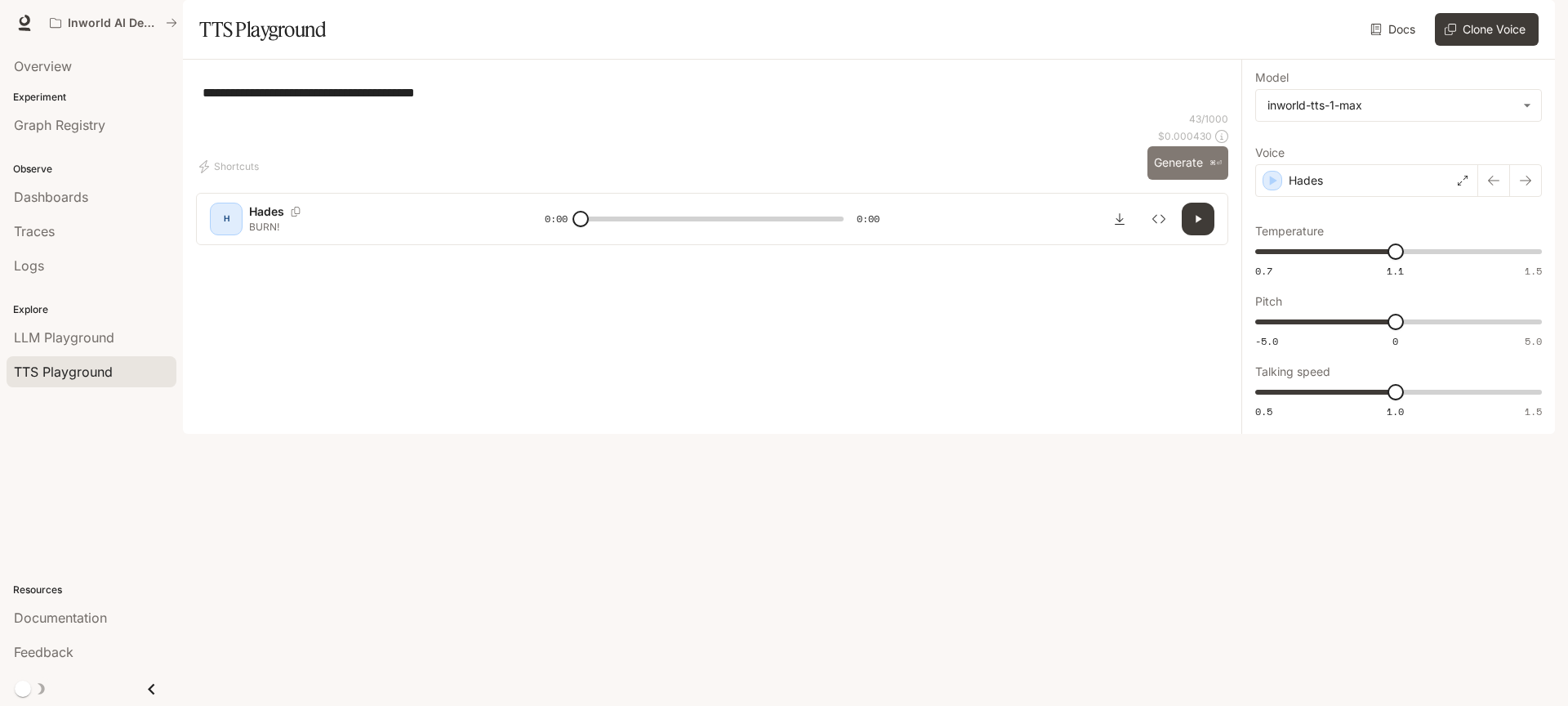
type textarea "**********"
click at [1189, 179] on button "Generate ⌘⏎" at bounding box center [1188, 162] width 81 height 33
click at [1122, 226] on icon "Download audio" at bounding box center [1120, 219] width 13 height 13
type input "*"
click at [462, 102] on textarea "**********" at bounding box center [712, 93] width 1020 height 19
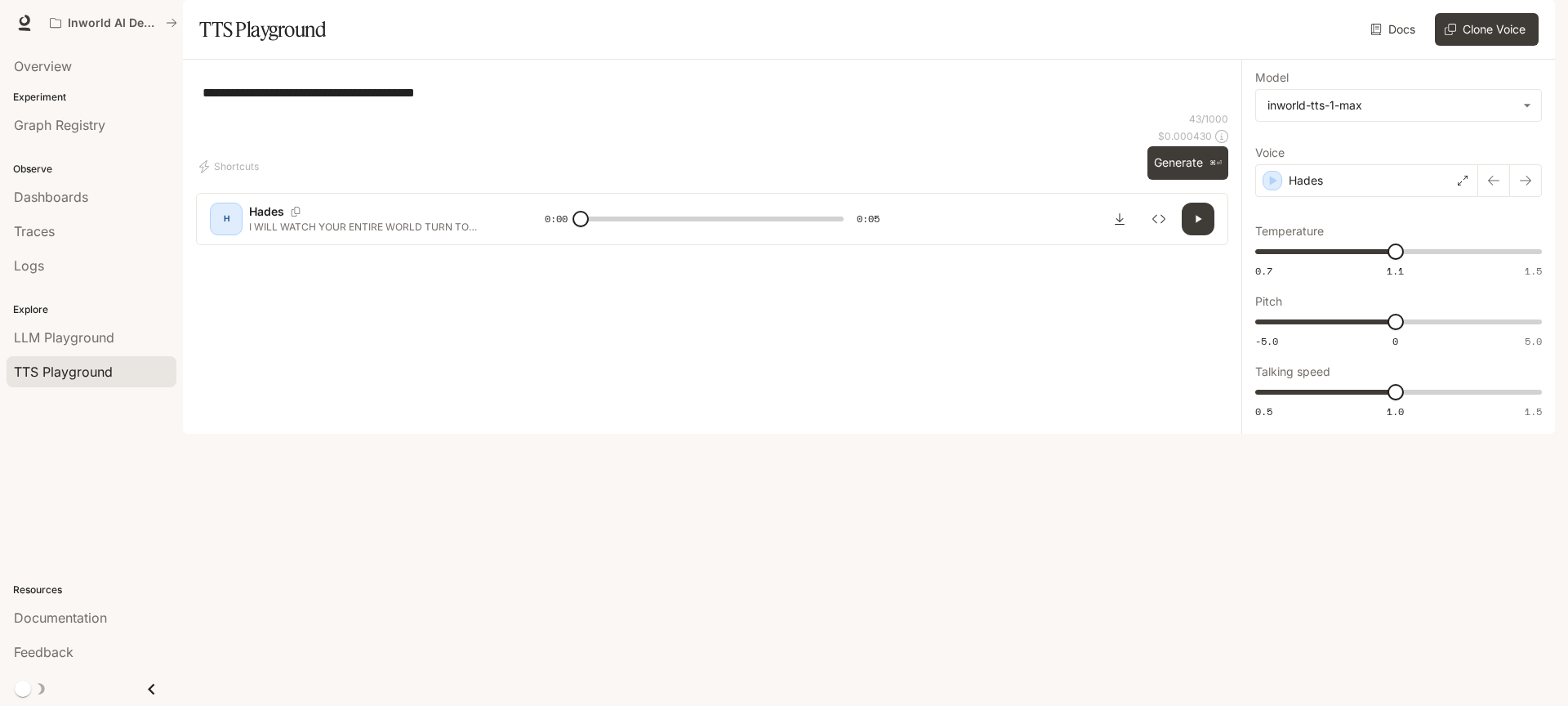
click at [462, 102] on textarea "**********" at bounding box center [712, 93] width 1020 height 19
type textarea "**********"
click at [1196, 179] on button "Generate ⌘⏎" at bounding box center [1188, 162] width 81 height 33
click at [1330, 197] on div "Hades" at bounding box center [1367, 180] width 223 height 32
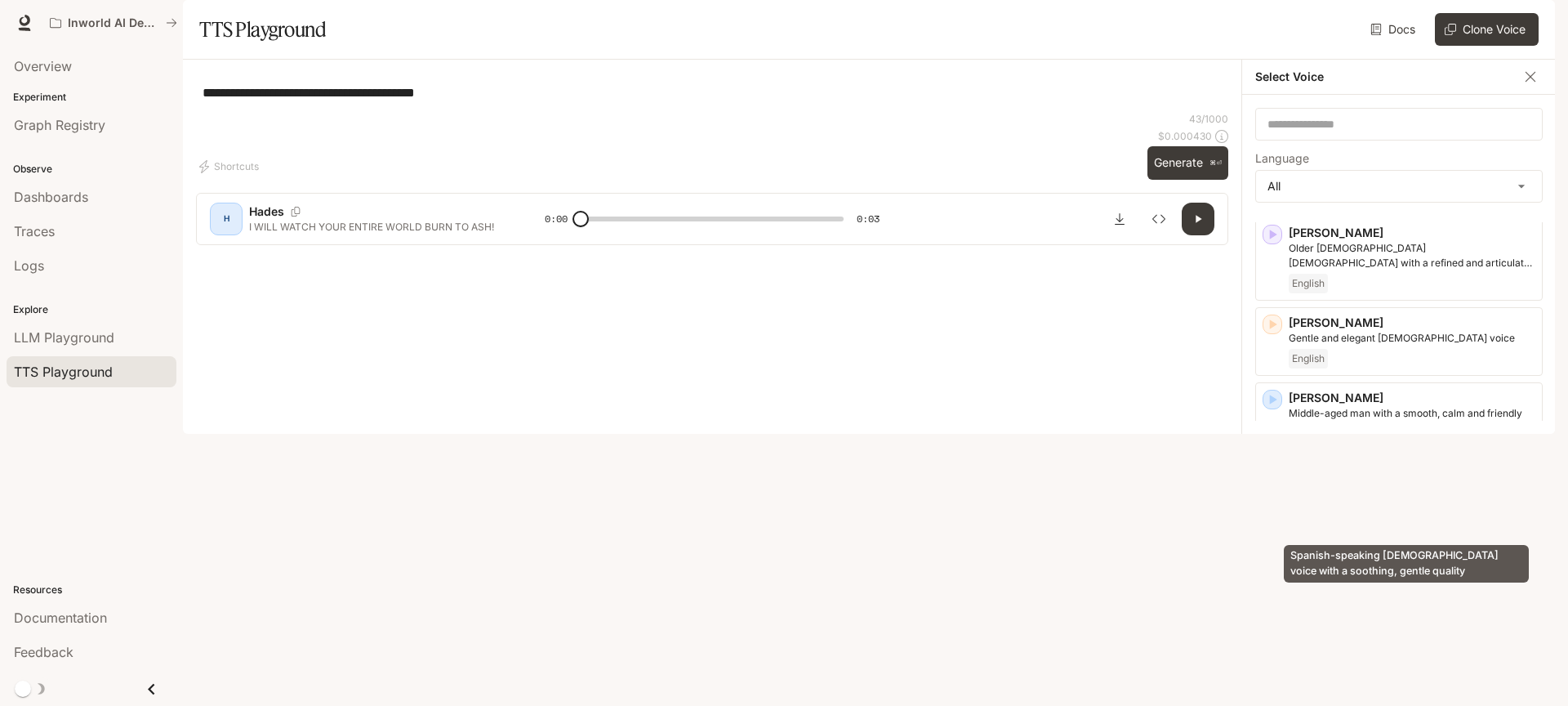
scroll to position [422, 0]
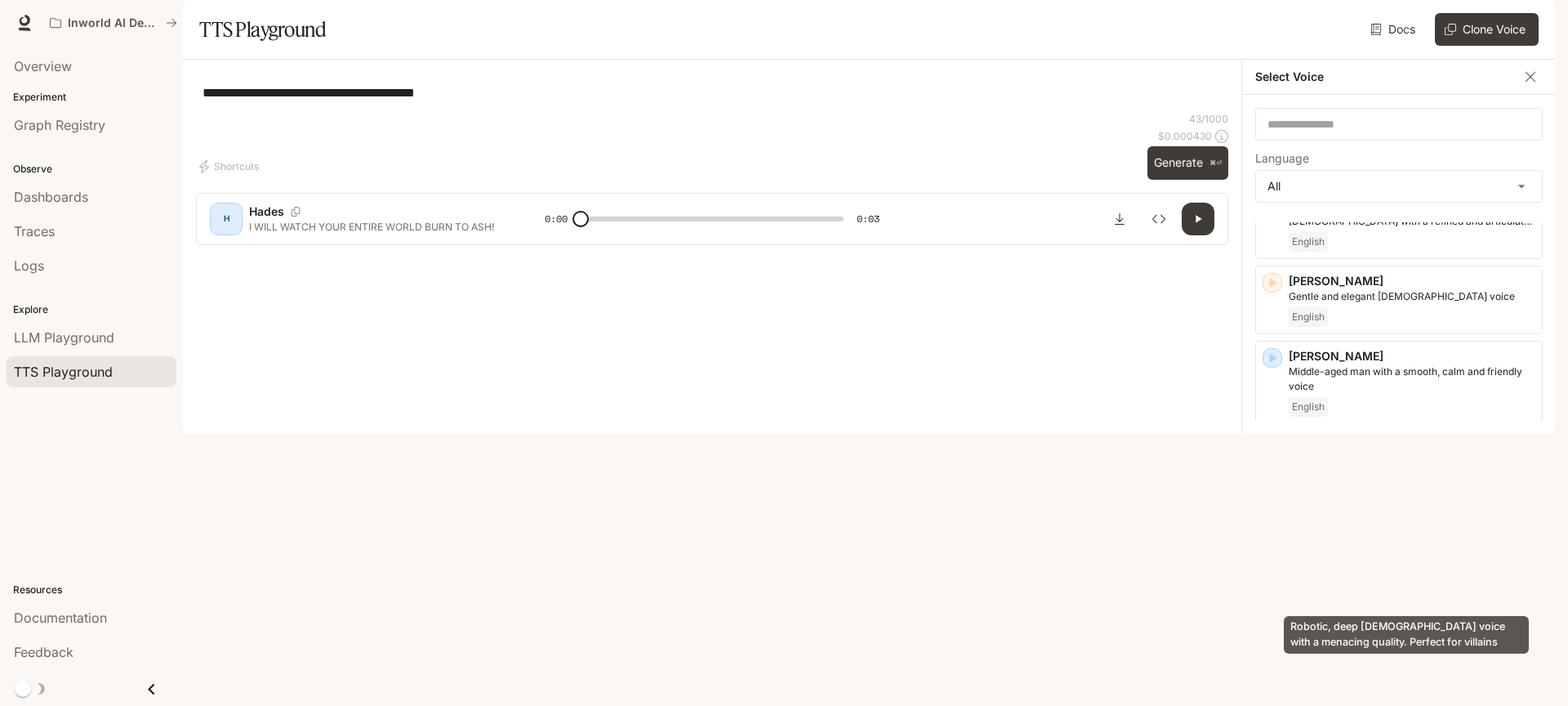
click at [1360, 574] on p "Robotic, deep [DEMOGRAPHIC_DATA] voice with a menacing quality. Perfect for vil…" at bounding box center [1412, 559] width 247 height 29
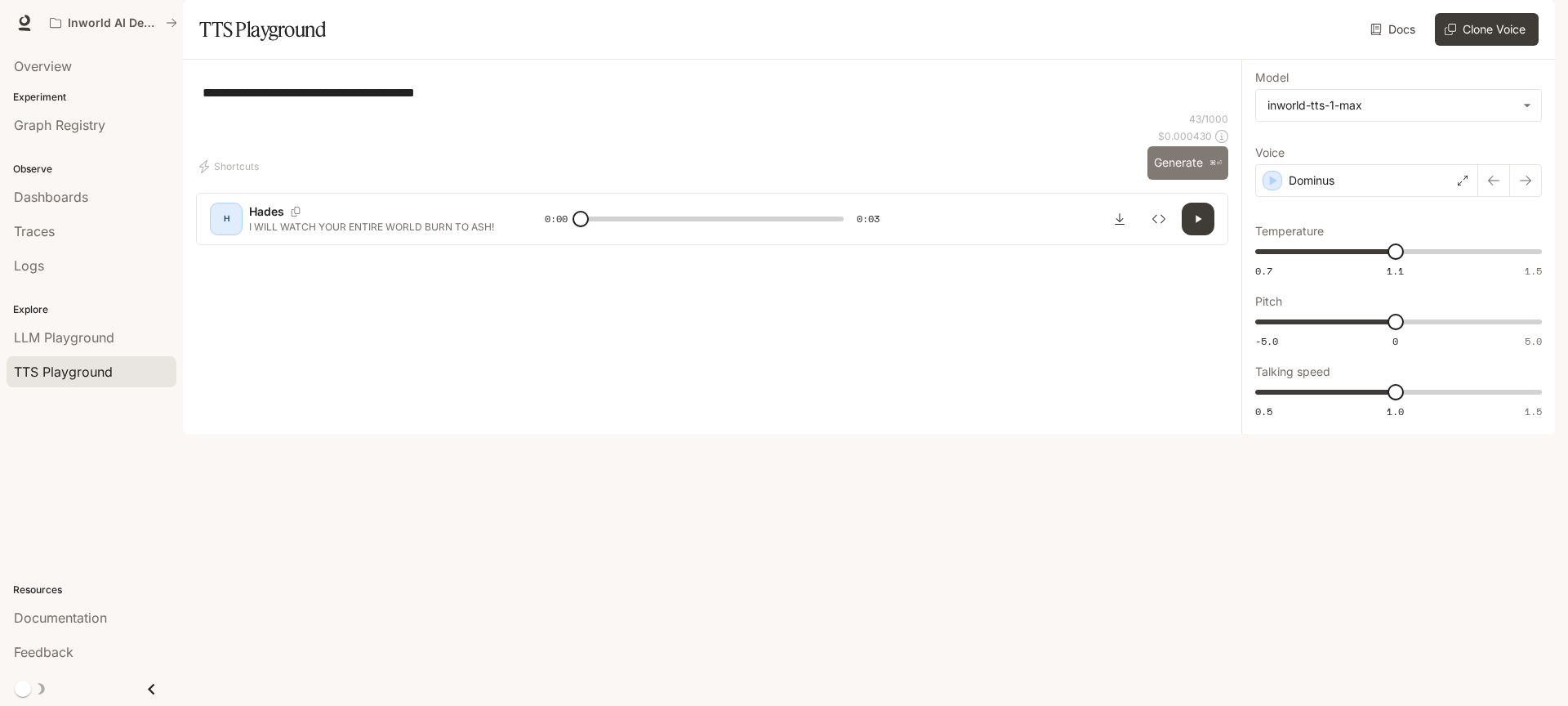
click at [1184, 179] on button "Generate ⌘⏎" at bounding box center [1188, 162] width 81 height 33
click at [1122, 235] on button "Download audio" at bounding box center [1119, 219] width 32 height 32
click at [1356, 197] on div "Dominus" at bounding box center [1367, 180] width 223 height 32
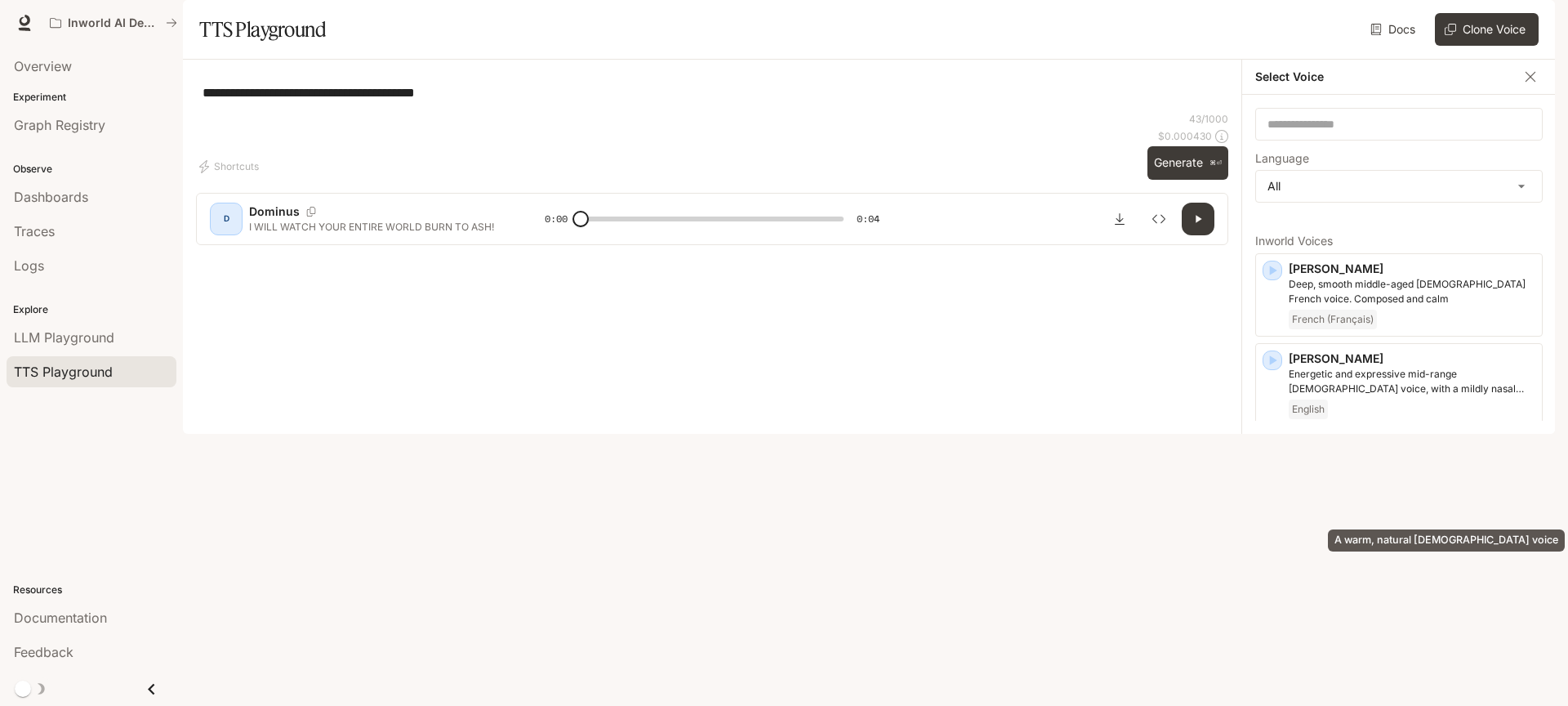
click at [1354, 472] on p "A warm, natural [DEMOGRAPHIC_DATA] voice" at bounding box center [1412, 464] width 247 height 15
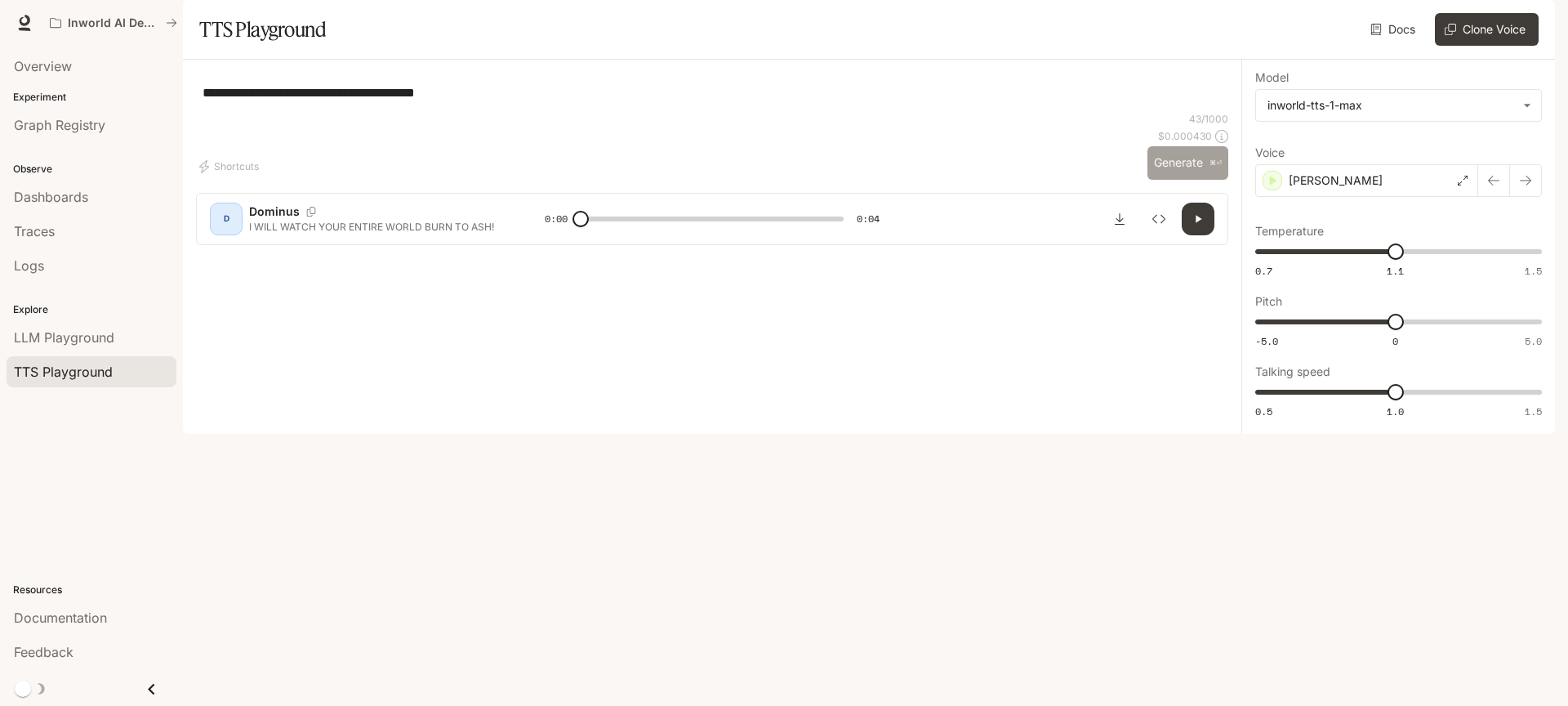
click at [1186, 179] on button "Generate ⌘⏎" at bounding box center [1188, 162] width 81 height 33
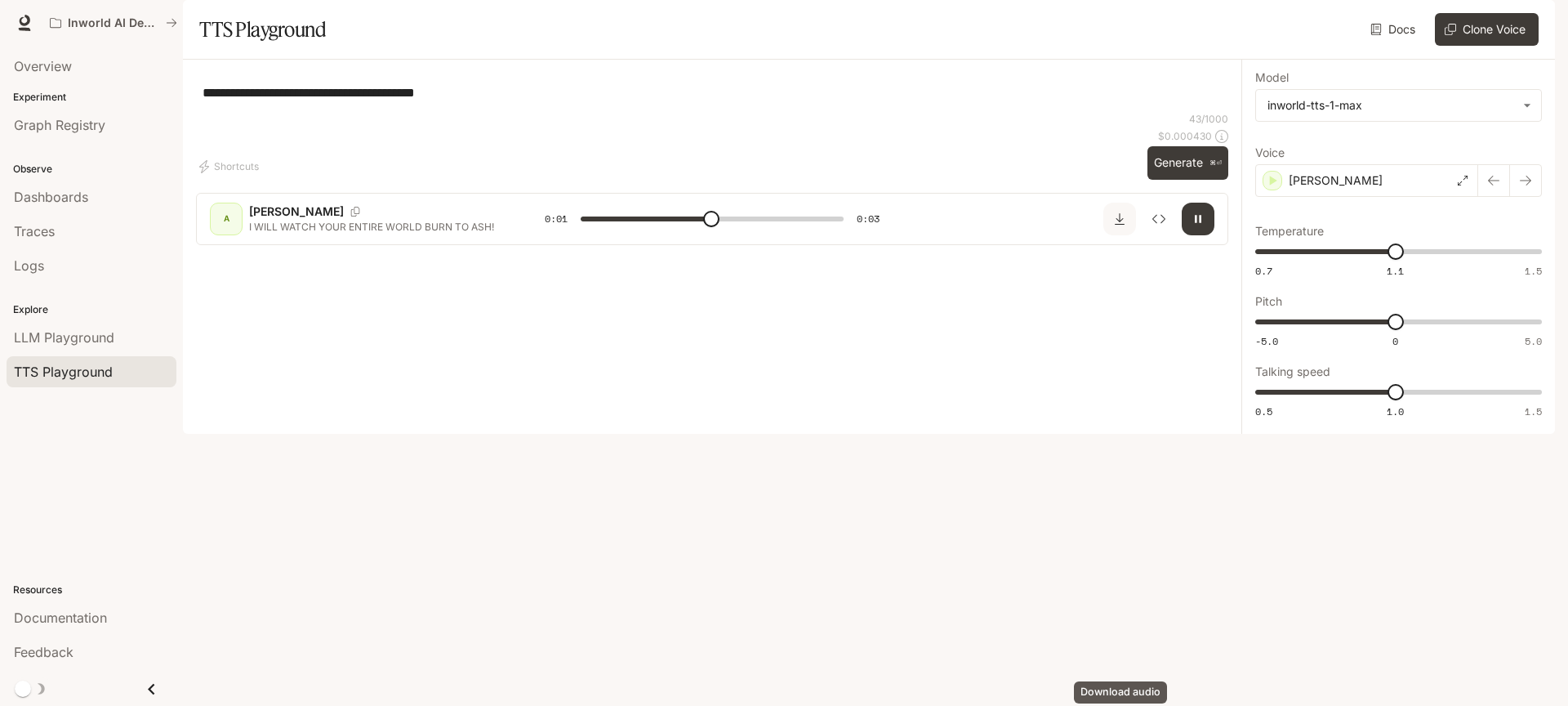
click at [1122, 235] on button "Download audio" at bounding box center [1119, 219] width 32 height 32
type input "*"
click at [456, 102] on textarea "**********" at bounding box center [712, 93] width 1020 height 19
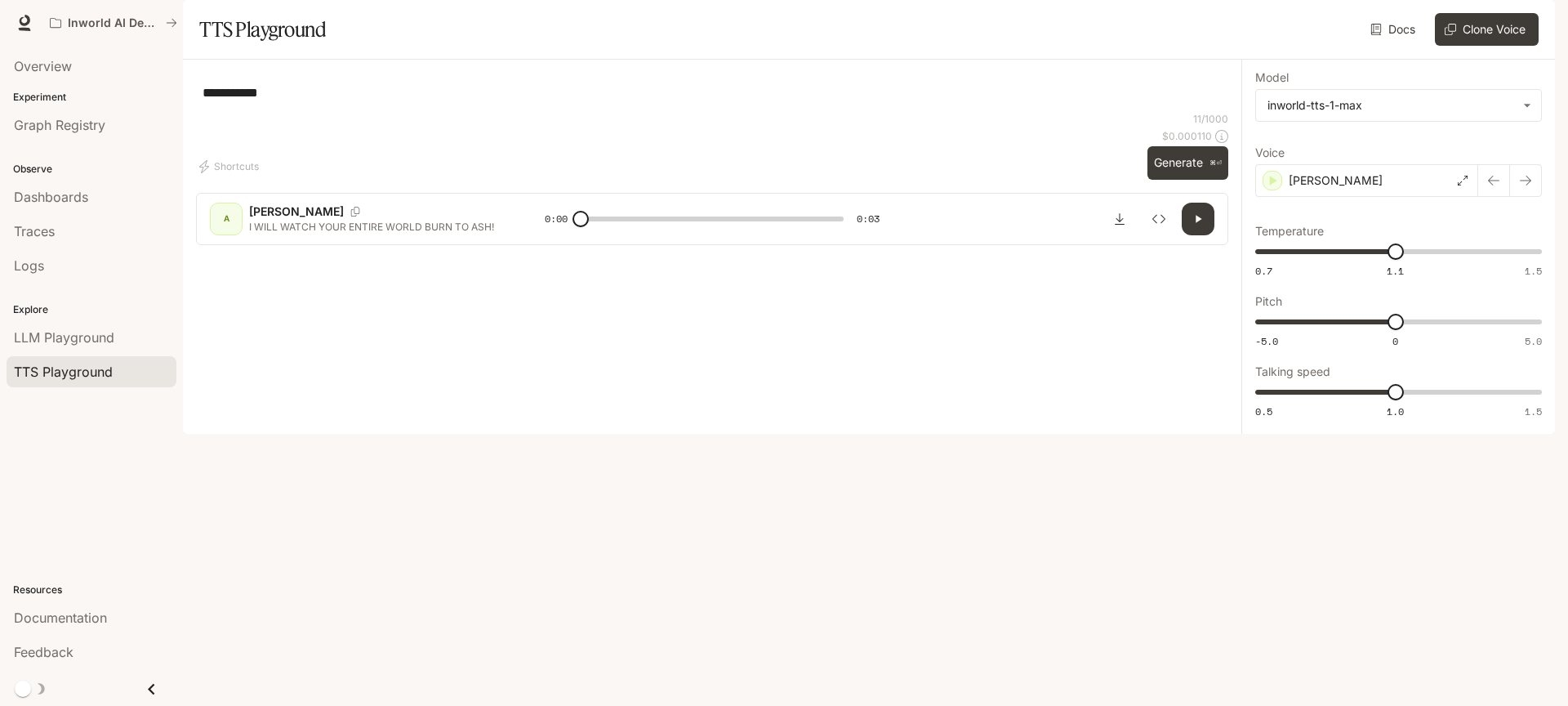
type textarea "**********"
click at [1194, 179] on div "11 / 1000 $ 0.000110 Generate ⌘⏎" at bounding box center [1188, 145] width 81 height 67
click at [1191, 179] on button "Generate ⌘⏎" at bounding box center [1188, 162] width 81 height 33
drag, startPoint x: 1343, startPoint y: 251, endPoint x: 1344, endPoint y: 232, distance: 19.0
click at [1343, 250] on div "**********" at bounding box center [1399, 247] width 286 height 348
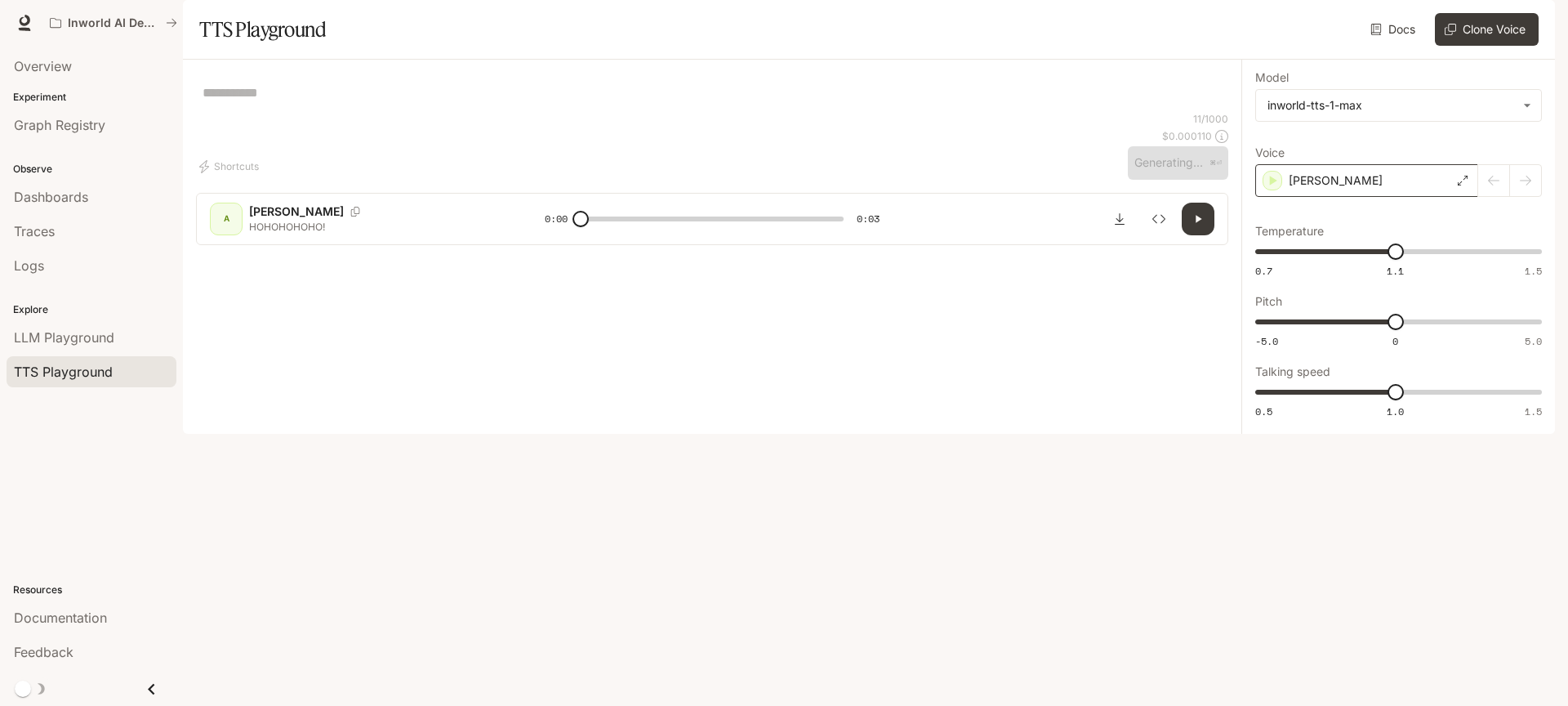
click at [1344, 197] on div "[PERSON_NAME]" at bounding box center [1367, 180] width 223 height 32
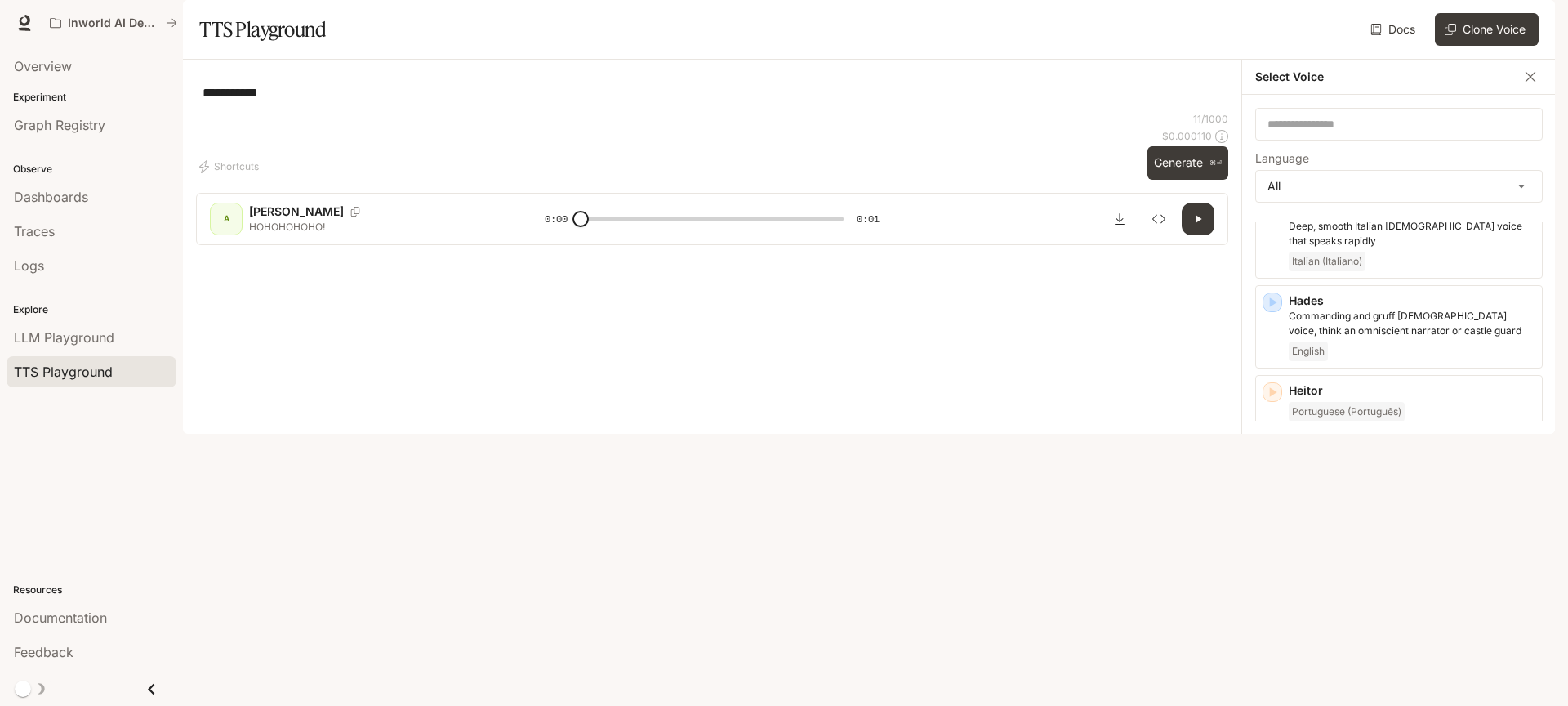
scroll to position [1129, 0]
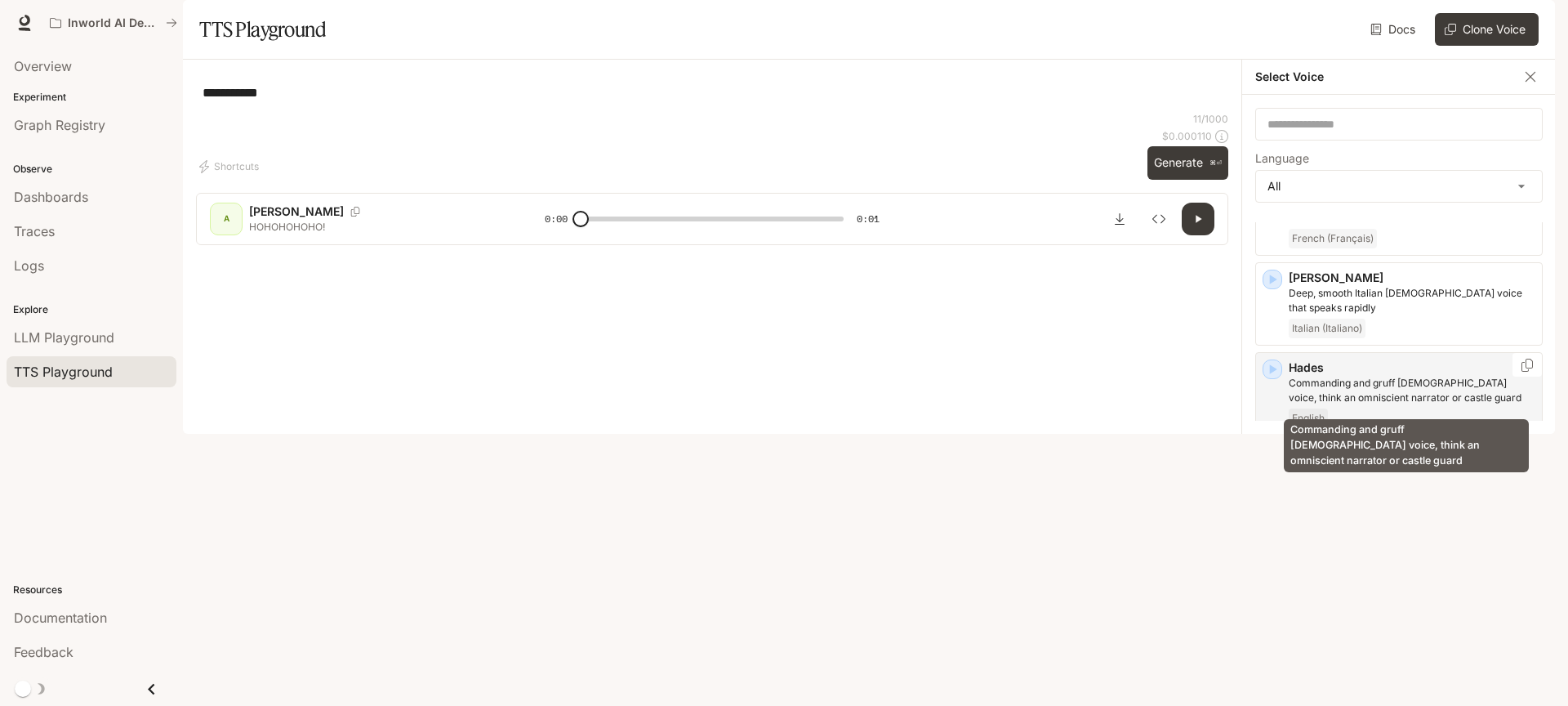
click at [1362, 401] on p "Commanding and gruff [DEMOGRAPHIC_DATA] voice, think an omniscient narrator or …" at bounding box center [1412, 390] width 247 height 29
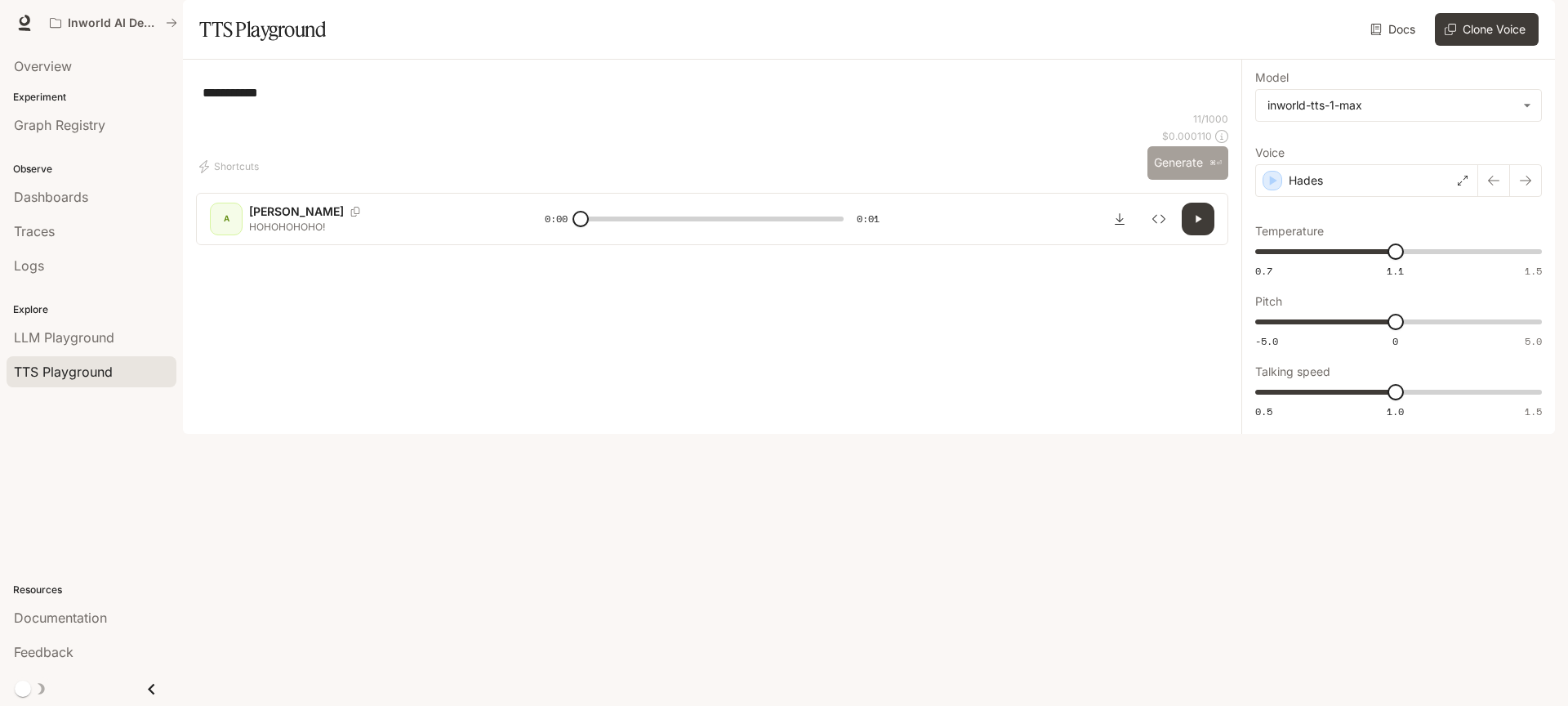
click at [1205, 179] on button "Generate ⌘⏎" at bounding box center [1188, 162] width 81 height 33
click at [1186, 179] on button "Generate ⌘⏎" at bounding box center [1188, 162] width 81 height 33
click at [1166, 179] on button "Generate ⌘⏎" at bounding box center [1188, 162] width 81 height 33
click at [1181, 179] on button "Generate ⌘⏎" at bounding box center [1188, 162] width 81 height 33
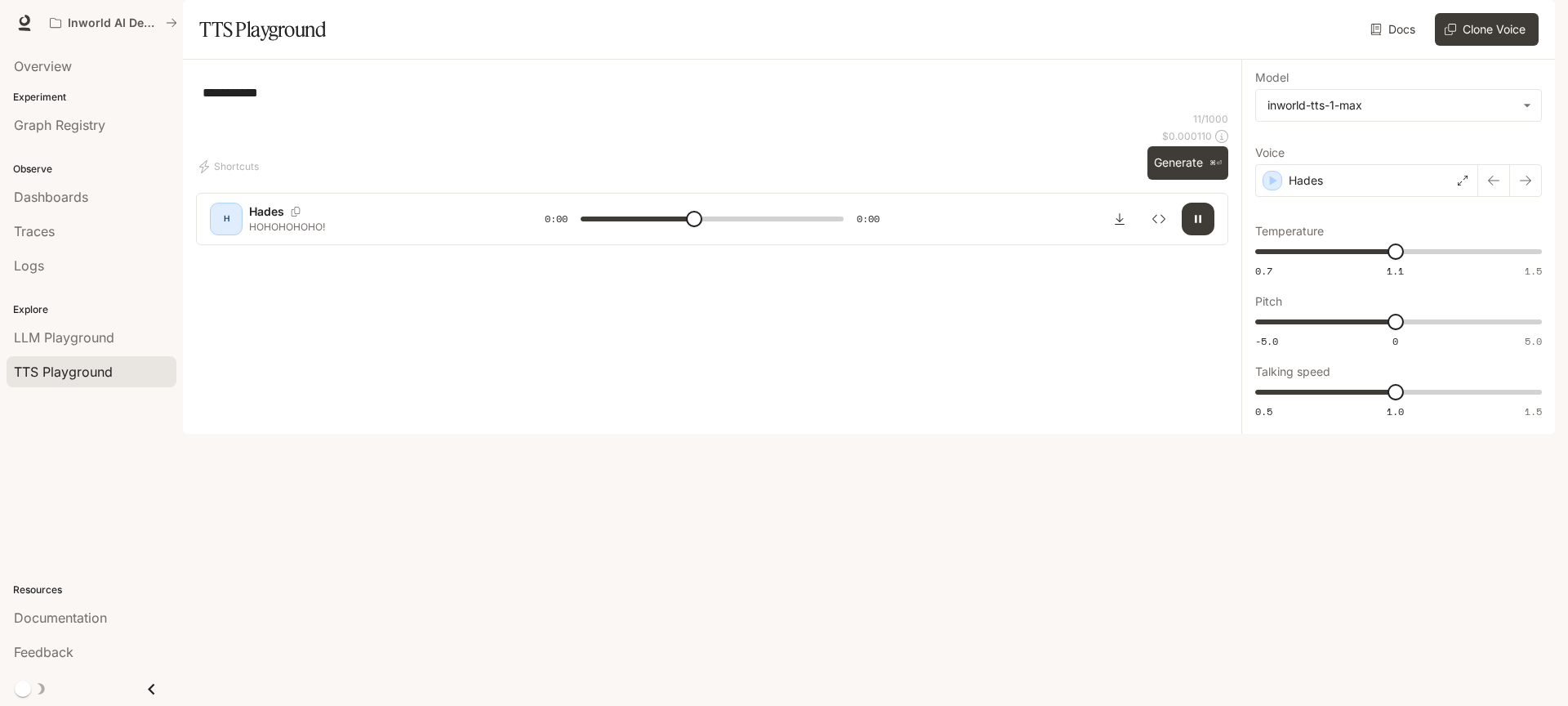
drag, startPoint x: 1374, startPoint y: 223, endPoint x: 1370, endPoint y: 284, distance: 61.1
click at [1374, 197] on div "Hades" at bounding box center [1367, 180] width 223 height 32
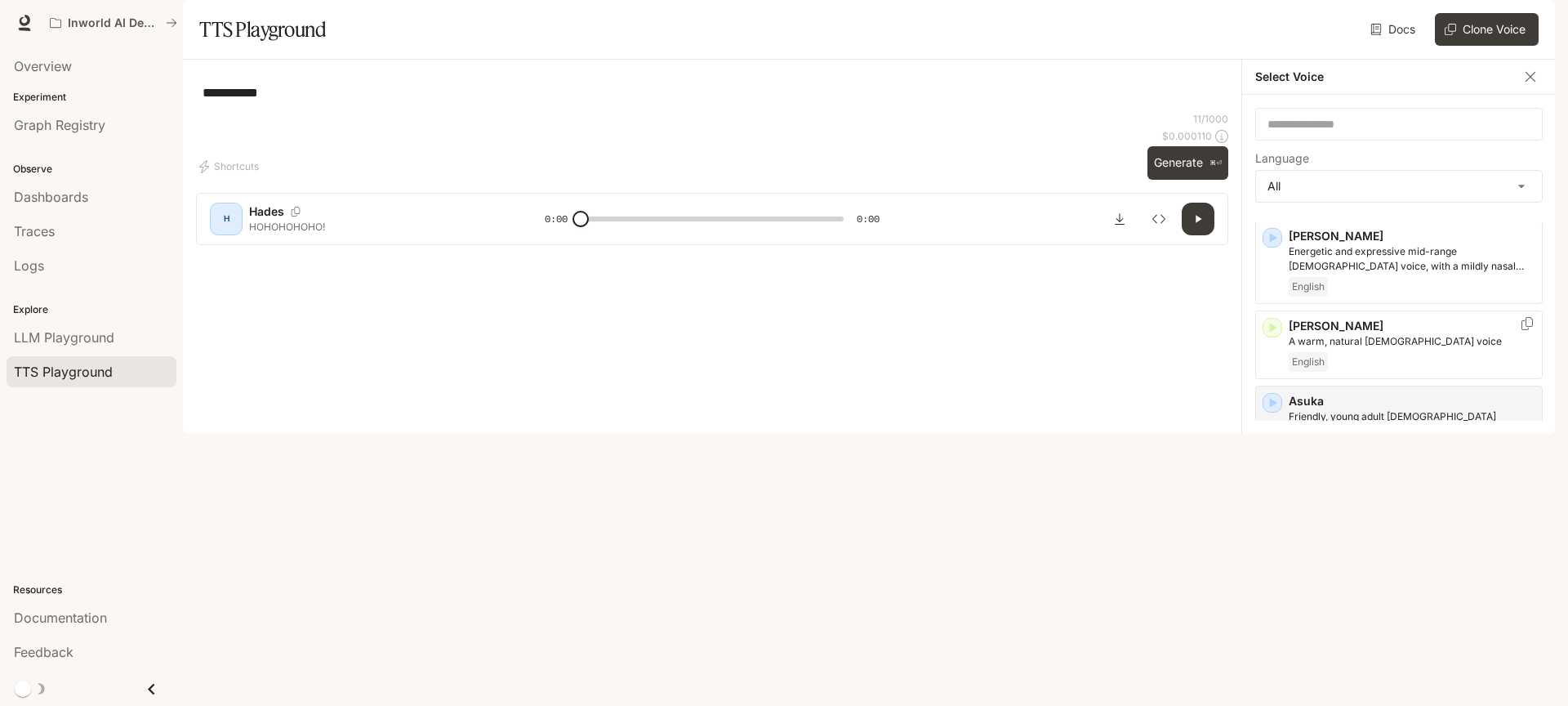
scroll to position [125, 0]
click at [1206, 179] on button "Generate ⌘⏎" at bounding box center [1188, 162] width 81 height 33
type input "*"
click at [1530, 82] on icon "button" at bounding box center [1531, 77] width 9 height 9
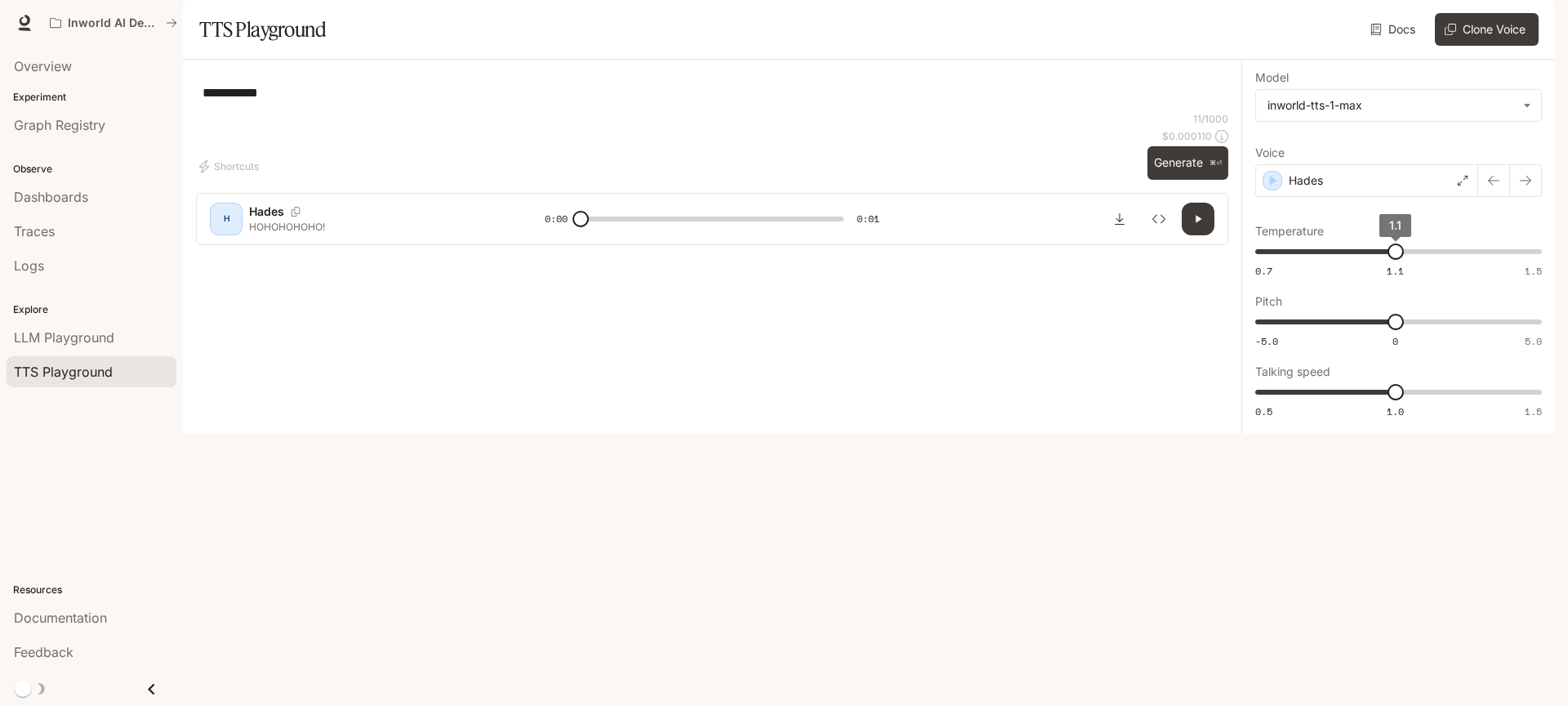
type input "***"
drag, startPoint x: 1432, startPoint y: 295, endPoint x: 1568, endPoint y: 303, distance: 136.2
click at [1568, 300] on div "**********" at bounding box center [784, 353] width 1568 height 706
click at [1183, 179] on button "Generate ⌘⏎" at bounding box center [1188, 162] width 81 height 33
click at [1169, 179] on button "Generate ⌘⏎" at bounding box center [1188, 162] width 81 height 33
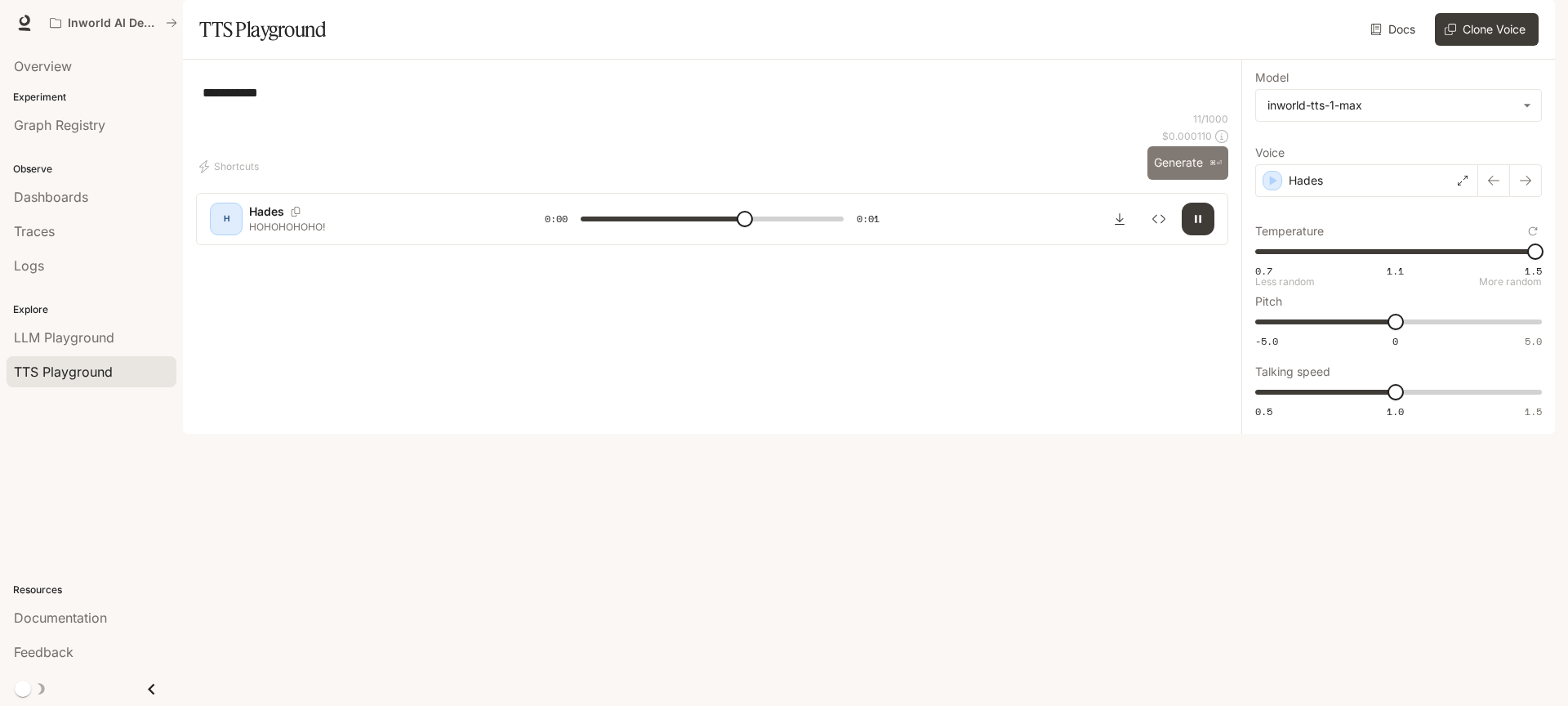
click at [1190, 179] on button "Generate ⌘⏎" at bounding box center [1188, 162] width 81 height 33
click at [1174, 179] on button "Generate ⌘⏎" at bounding box center [1188, 162] width 81 height 33
click at [1176, 179] on button "Generate ⌘⏎" at bounding box center [1188, 162] width 81 height 33
click at [350, 102] on textarea "**********" at bounding box center [712, 93] width 1020 height 19
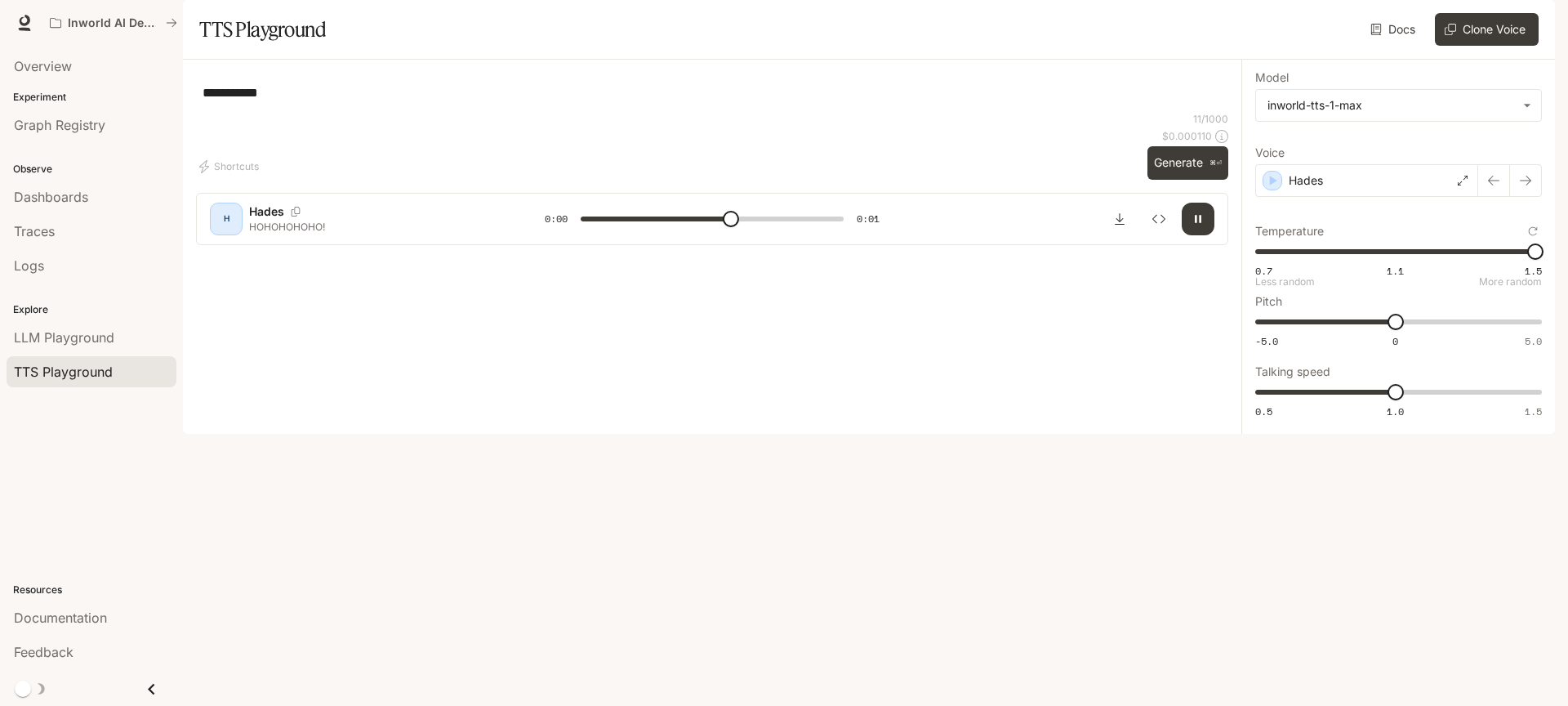
click at [350, 102] on textarea "**********" at bounding box center [712, 93] width 1020 height 19
type input "*"
type textarea "**********"
click at [1158, 179] on button "Generate ⌘⏎" at bounding box center [1188, 162] width 81 height 33
click at [1179, 179] on button "Generate ⌘⏎" at bounding box center [1188, 162] width 81 height 33
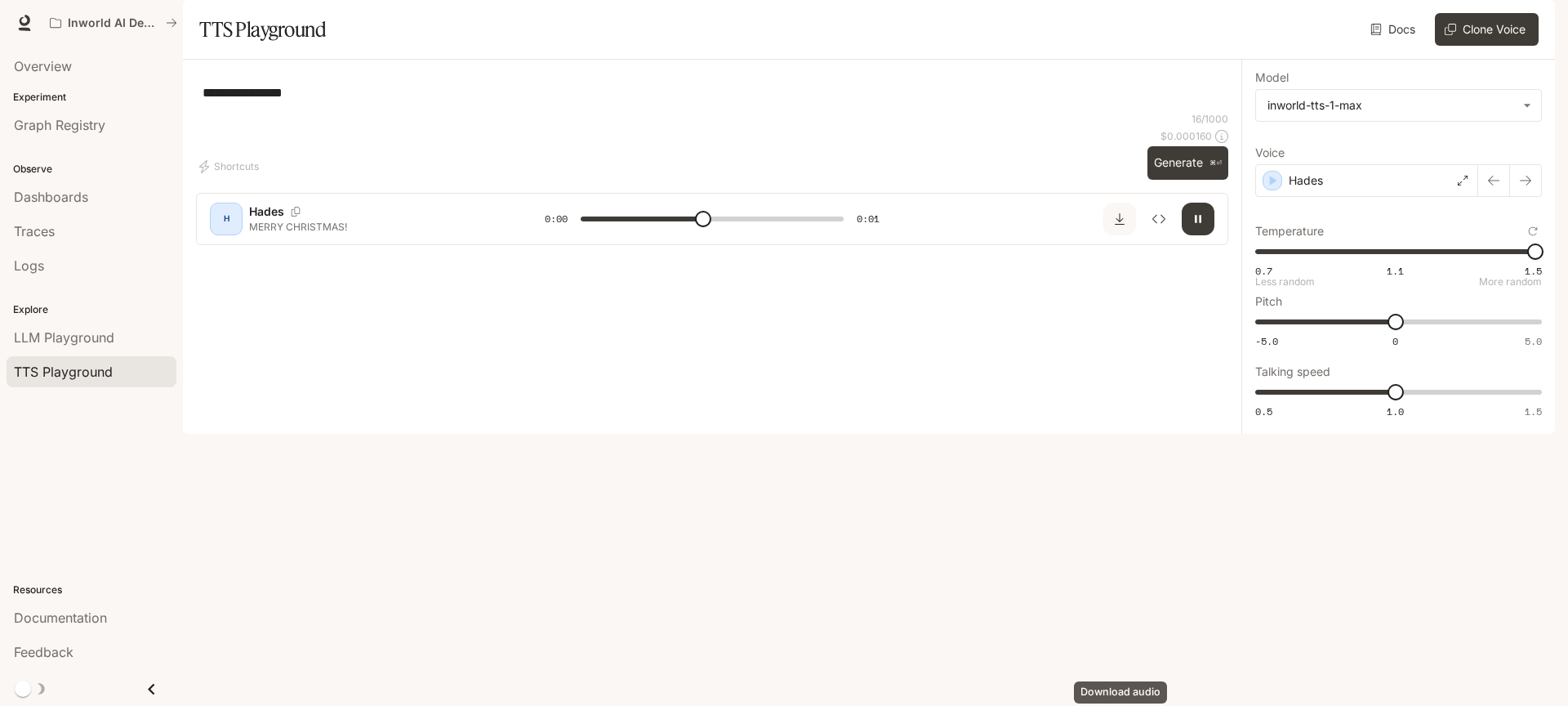
click at [1124, 226] on icon "Download audio" at bounding box center [1120, 219] width 13 height 13
type input "*"
